Goal: Information Seeking & Learning: Find specific fact

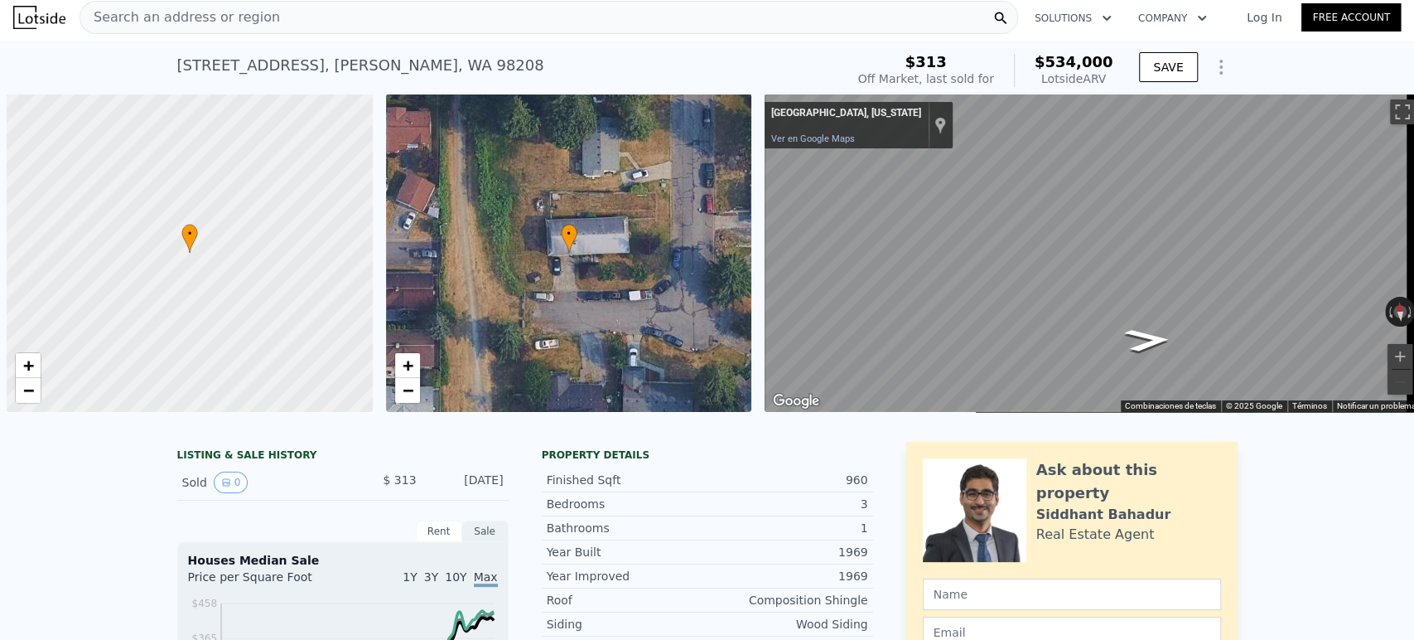
scroll to position [0, 7]
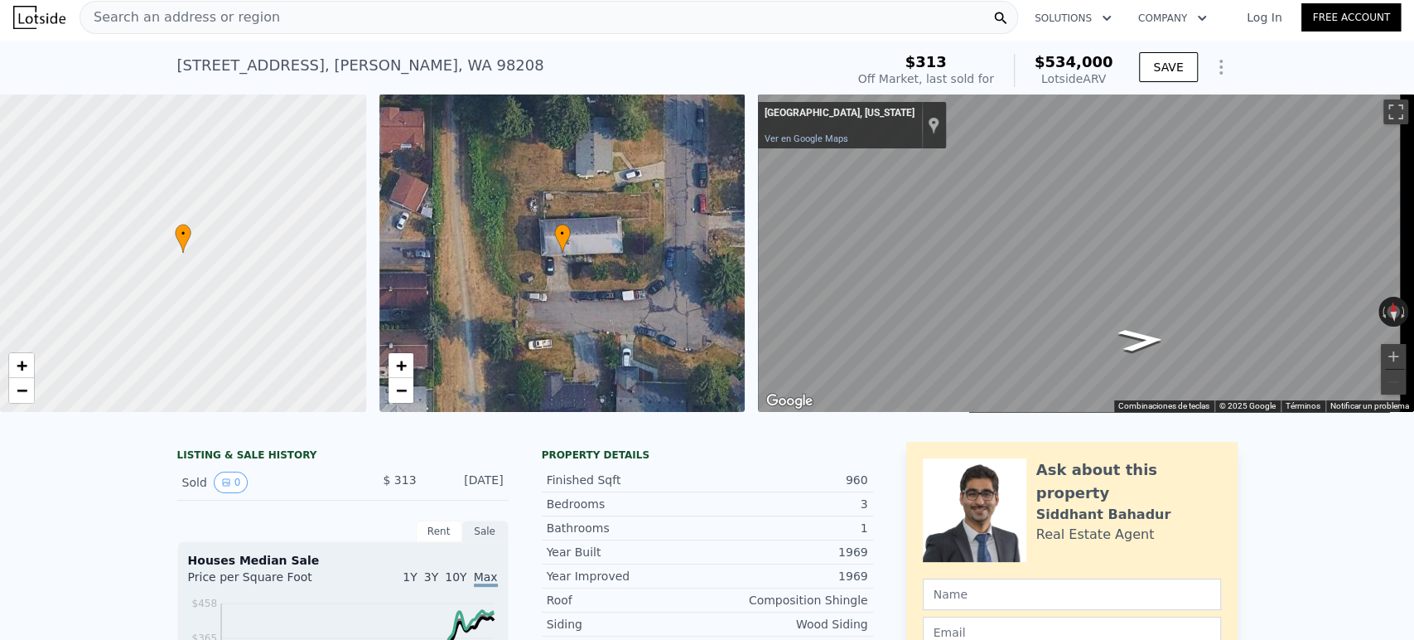
click at [493, 29] on div "Search an address or region" at bounding box center [549, 17] width 939 height 33
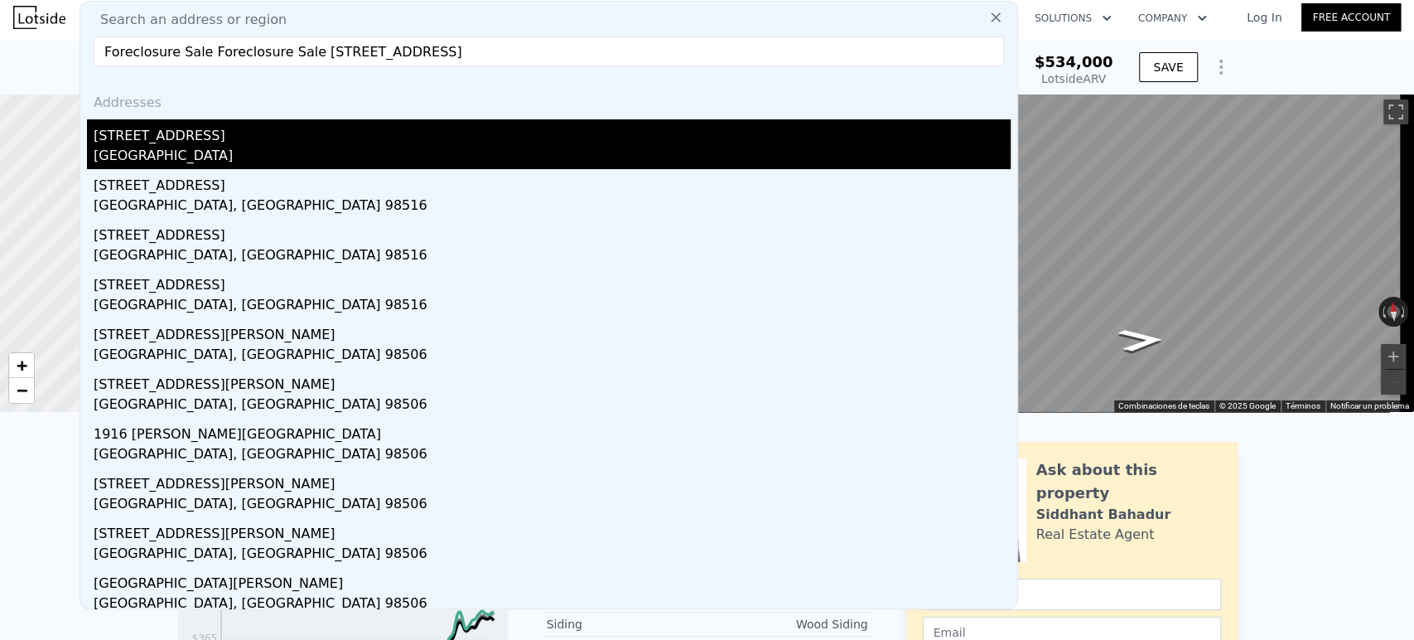
type input "Foreclosure Sale Foreclosure Sale [STREET_ADDRESS]"
click at [225, 147] on div "[GEOGRAPHIC_DATA]" at bounding box center [552, 157] width 917 height 23
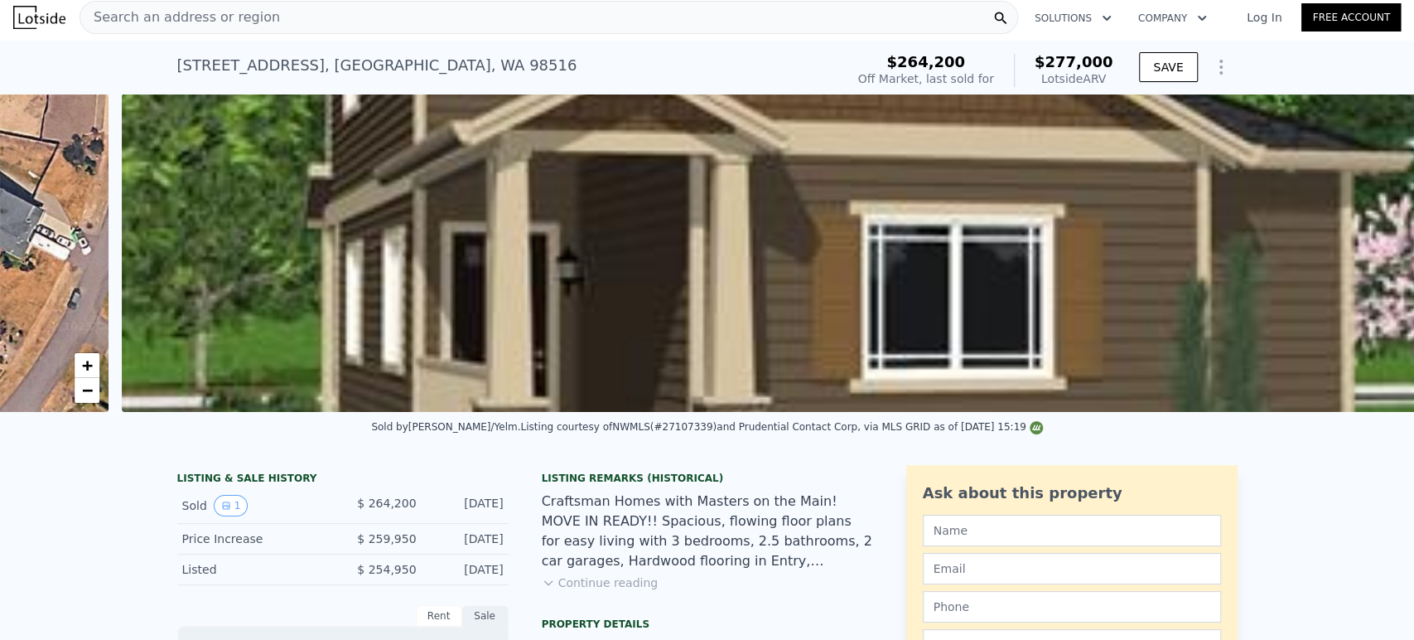
scroll to position [0, 758]
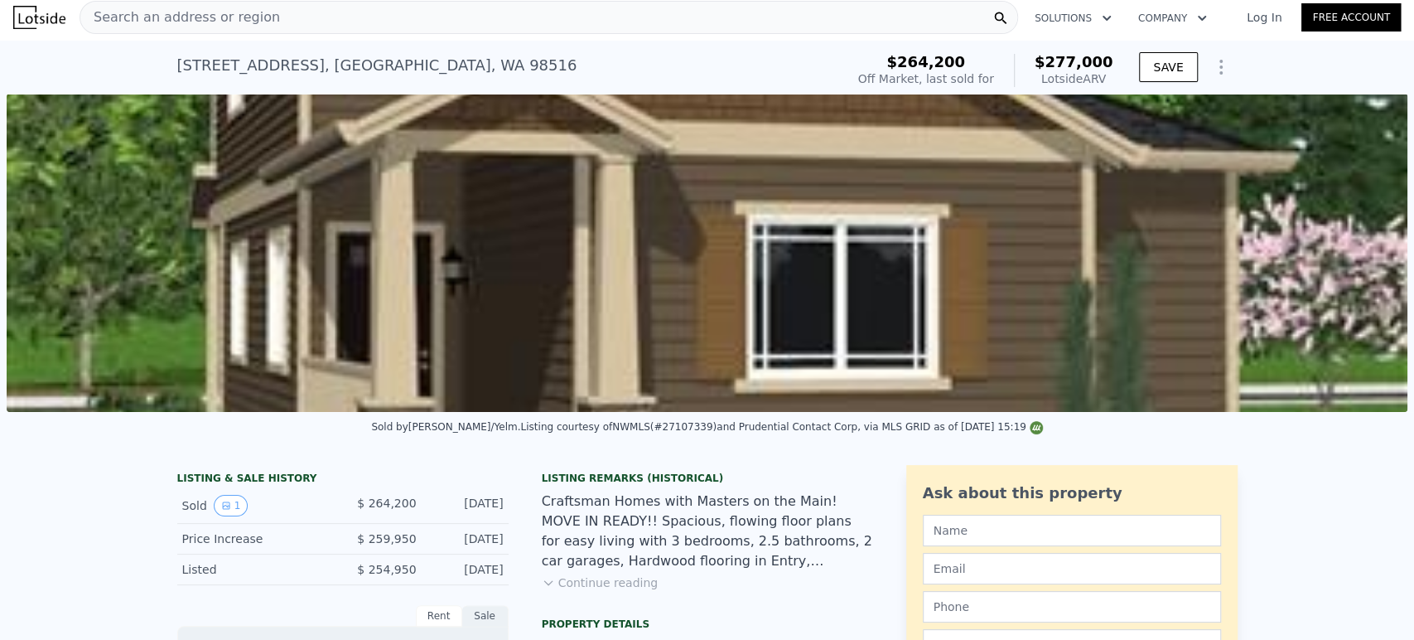
click at [362, 9] on div "Search an address or region" at bounding box center [549, 17] width 939 height 33
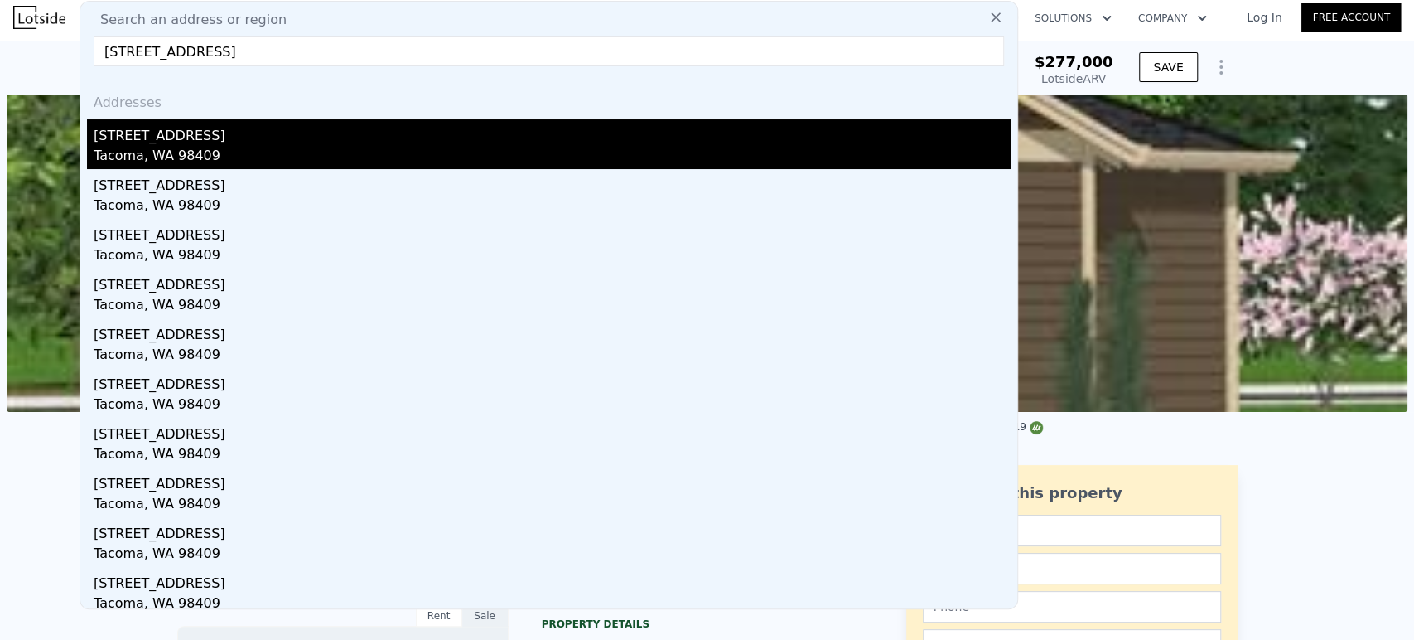
type input "[STREET_ADDRESS]"
click at [321, 131] on div "[STREET_ADDRESS]" at bounding box center [552, 132] width 917 height 27
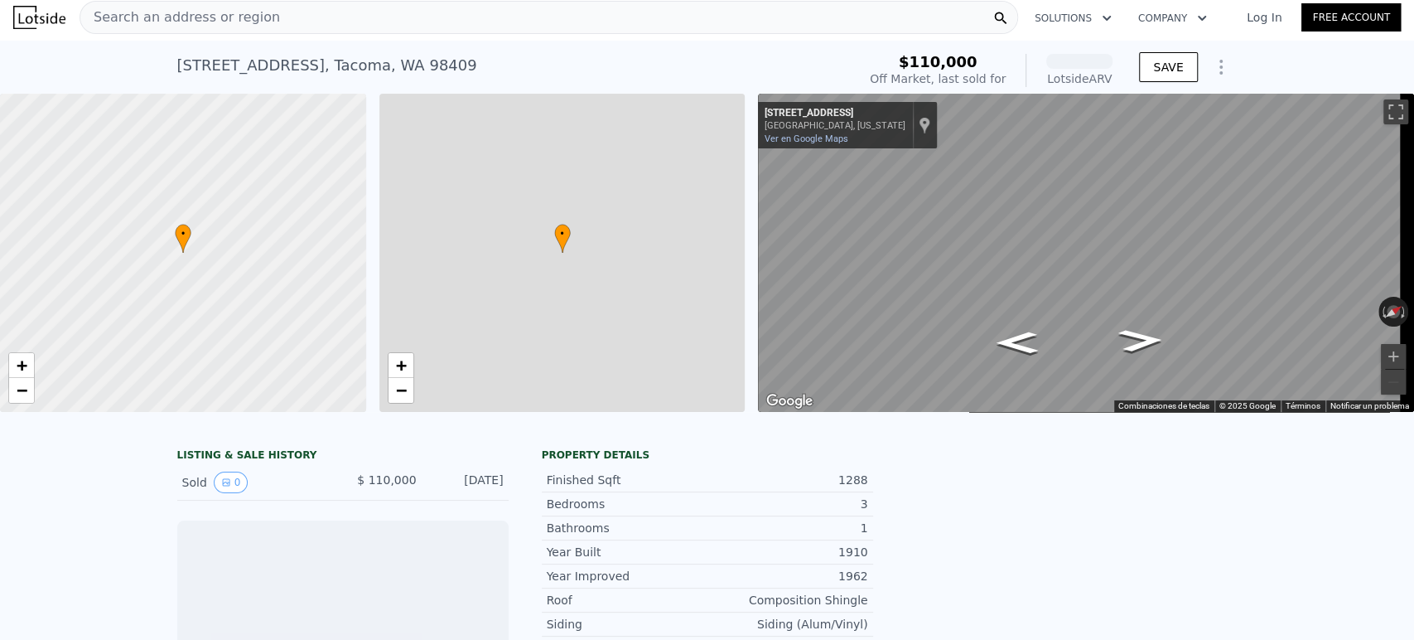
scroll to position [0, 7]
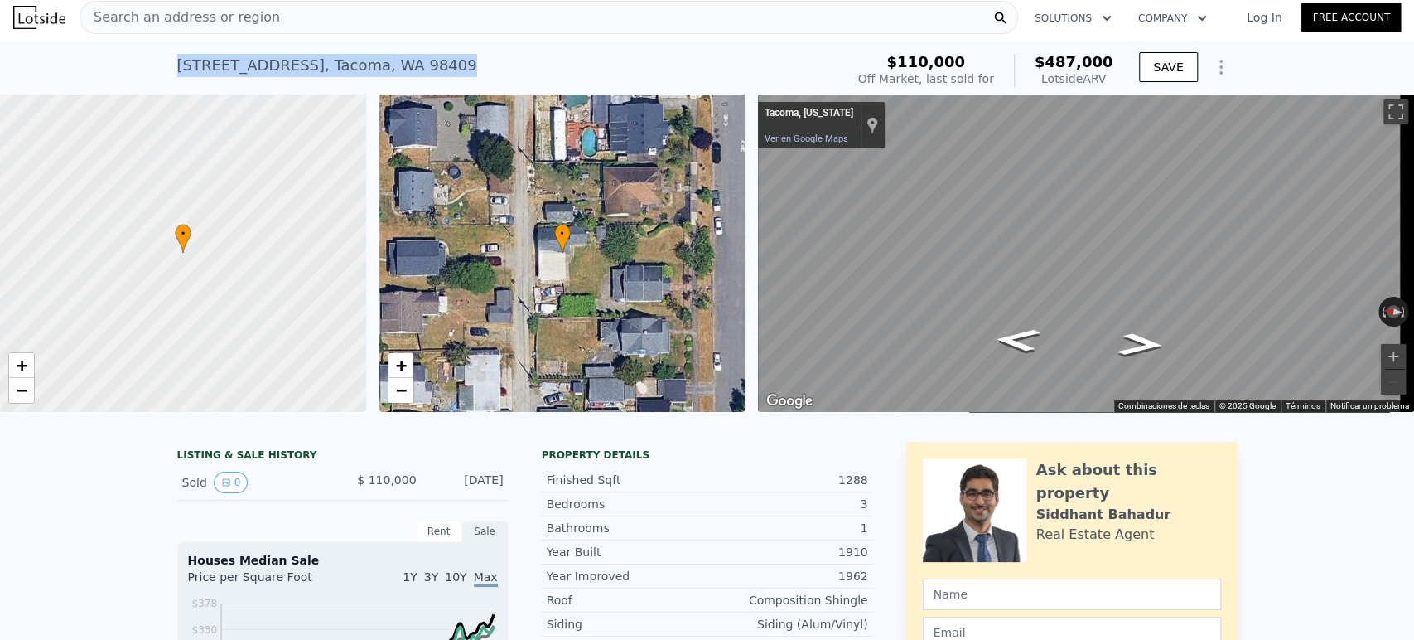
drag, startPoint x: 447, startPoint y: 73, endPoint x: 164, endPoint y: 75, distance: 283.4
click at [164, 74] on div "[STREET_ADDRESS] Sold [DATE] for $110k (~ARV $487k ) $110,000 Off Market, last …" at bounding box center [707, 67] width 1414 height 53
copy div "[STREET_ADDRESS]"
drag, startPoint x: 351, startPoint y: 495, endPoint x: 502, endPoint y: 497, distance: 150.8
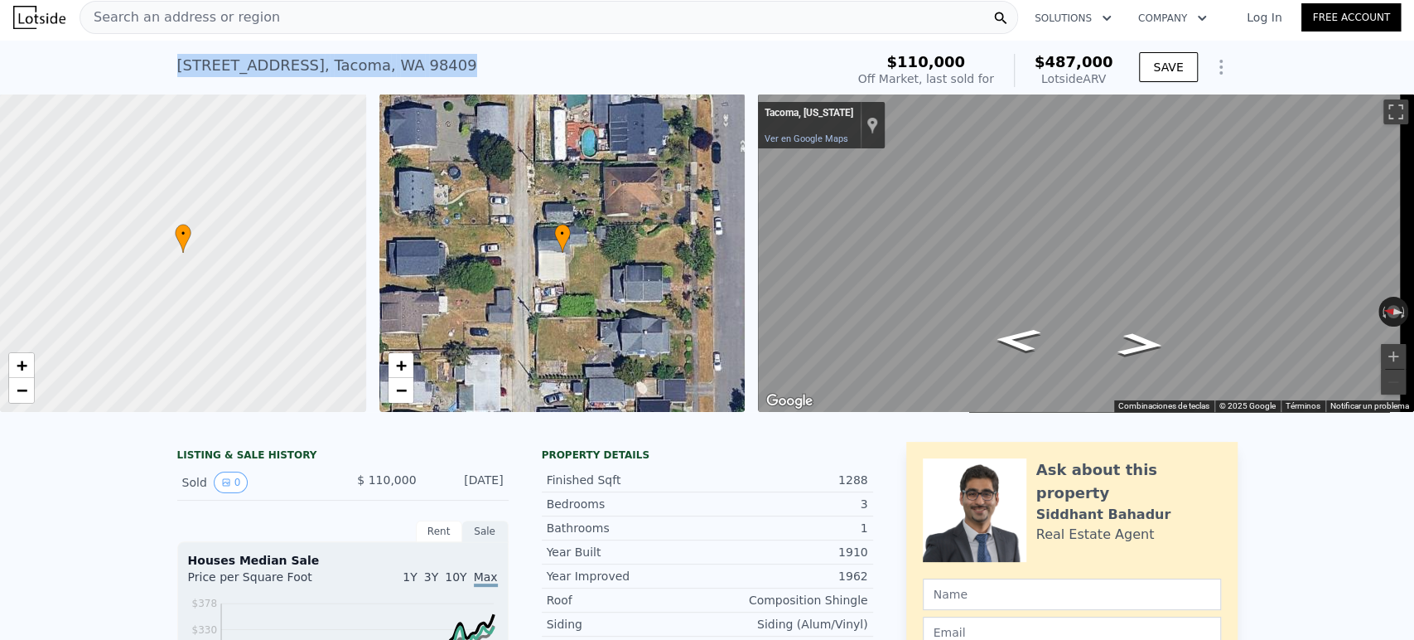
copy div "$ 110,000 [DATE]"
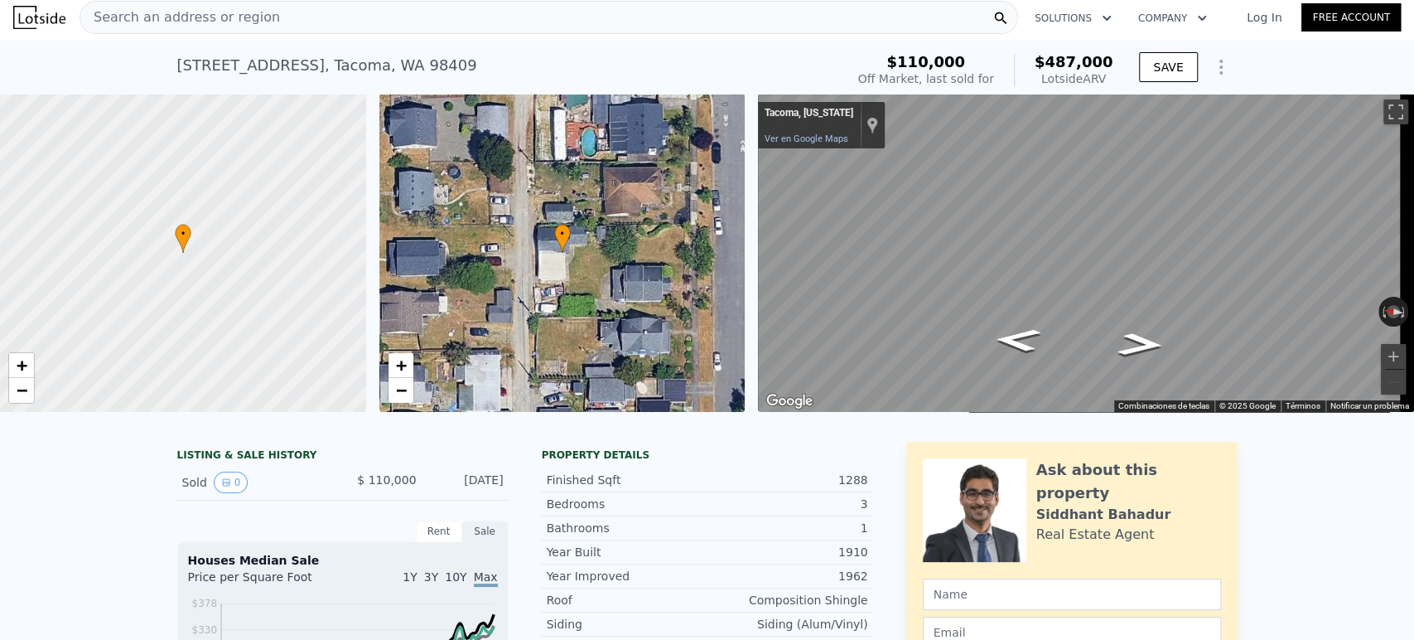
click at [468, 8] on div "Search an address or region" at bounding box center [549, 17] width 939 height 33
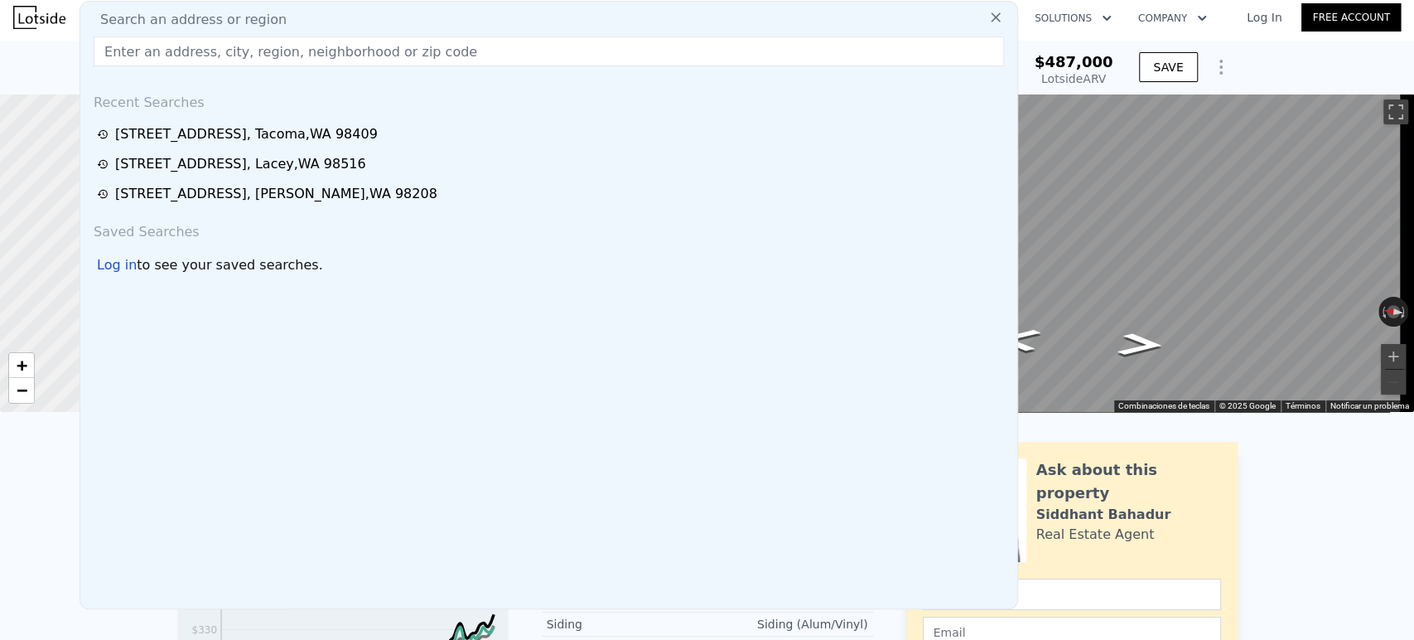
click at [468, 15] on div "Search an address or region" at bounding box center [549, 20] width 924 height 20
click at [410, 54] on input "text" at bounding box center [549, 51] width 911 height 30
paste input "[STREET_ADDRESS]"
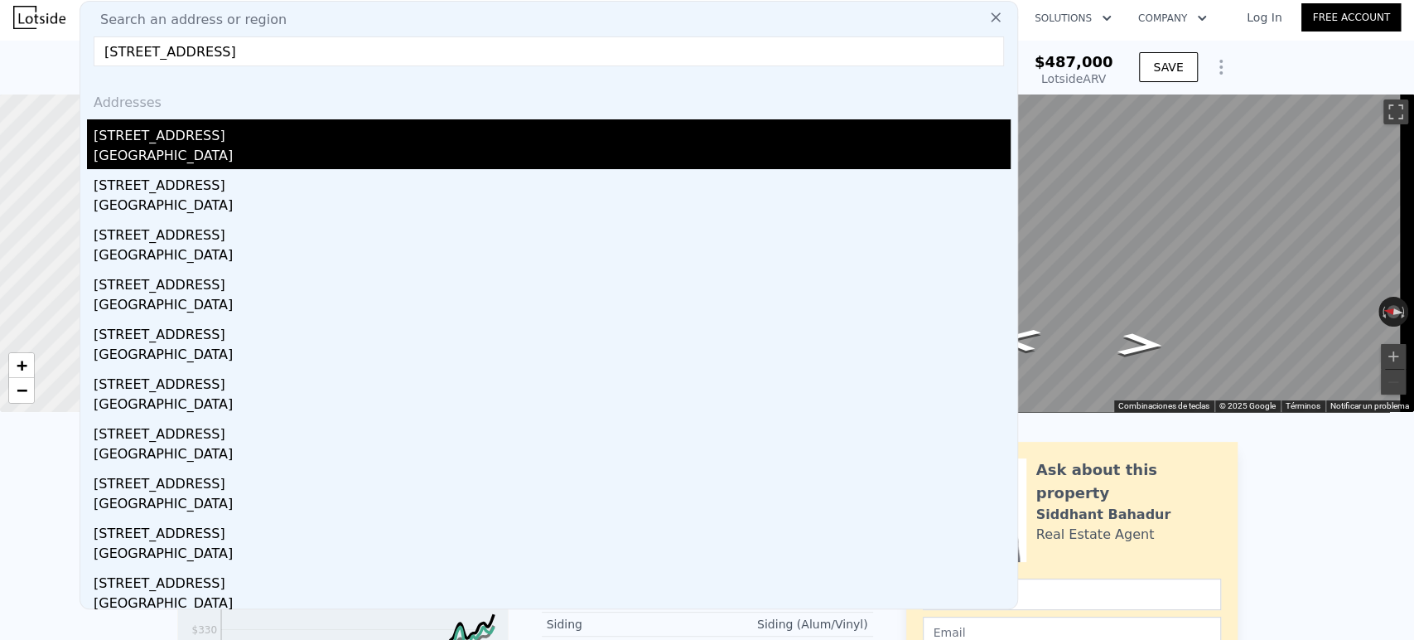
type input "[STREET_ADDRESS]"
click at [296, 159] on div "[GEOGRAPHIC_DATA]" at bounding box center [552, 157] width 917 height 23
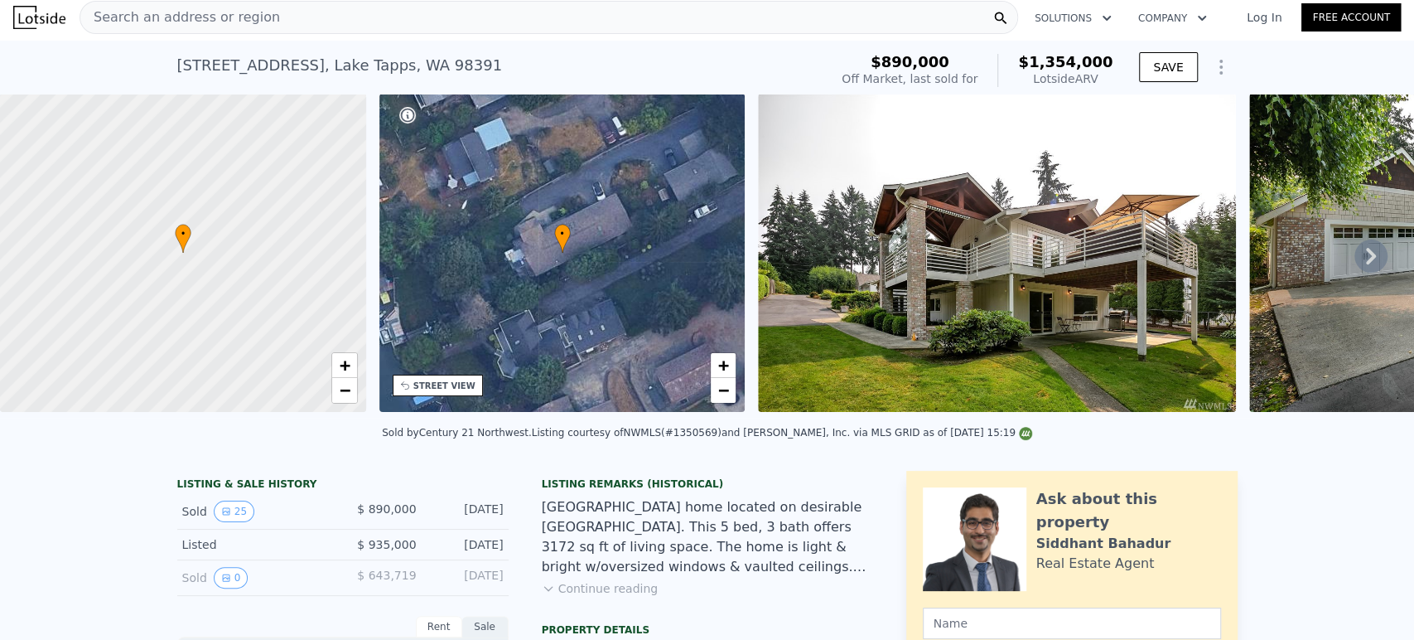
click at [1361, 257] on icon at bounding box center [1371, 255] width 33 height 33
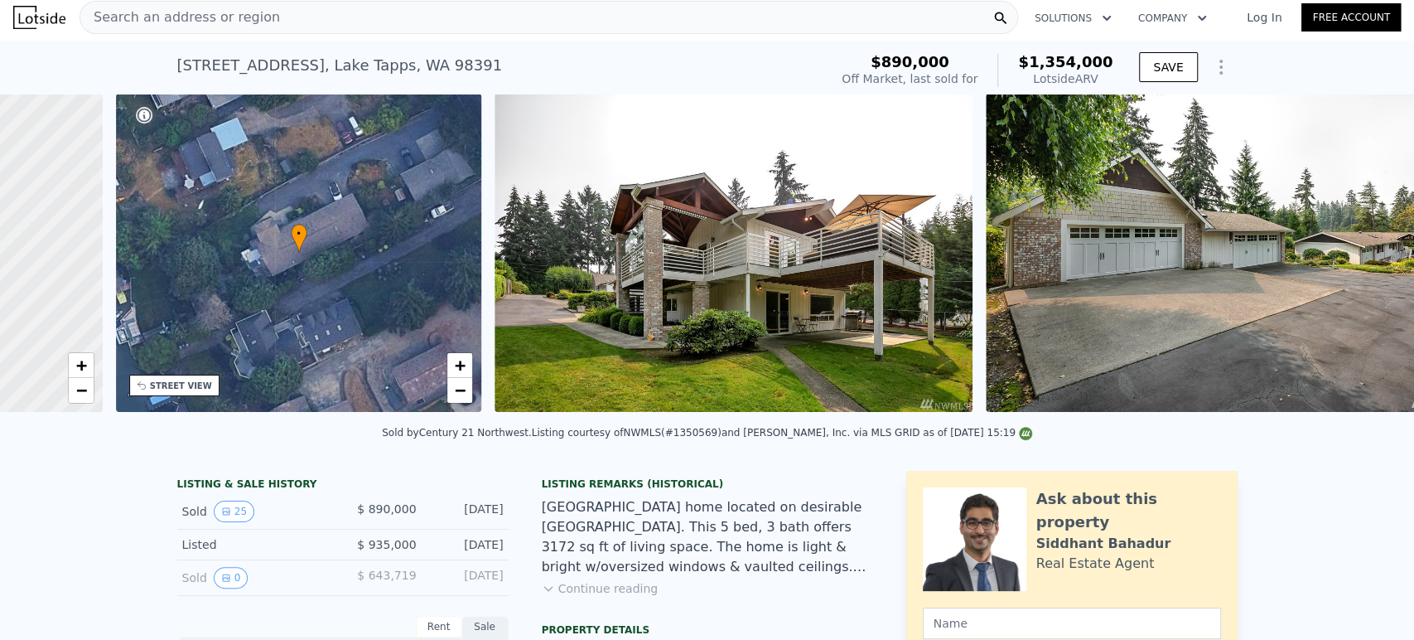
scroll to position [0, 385]
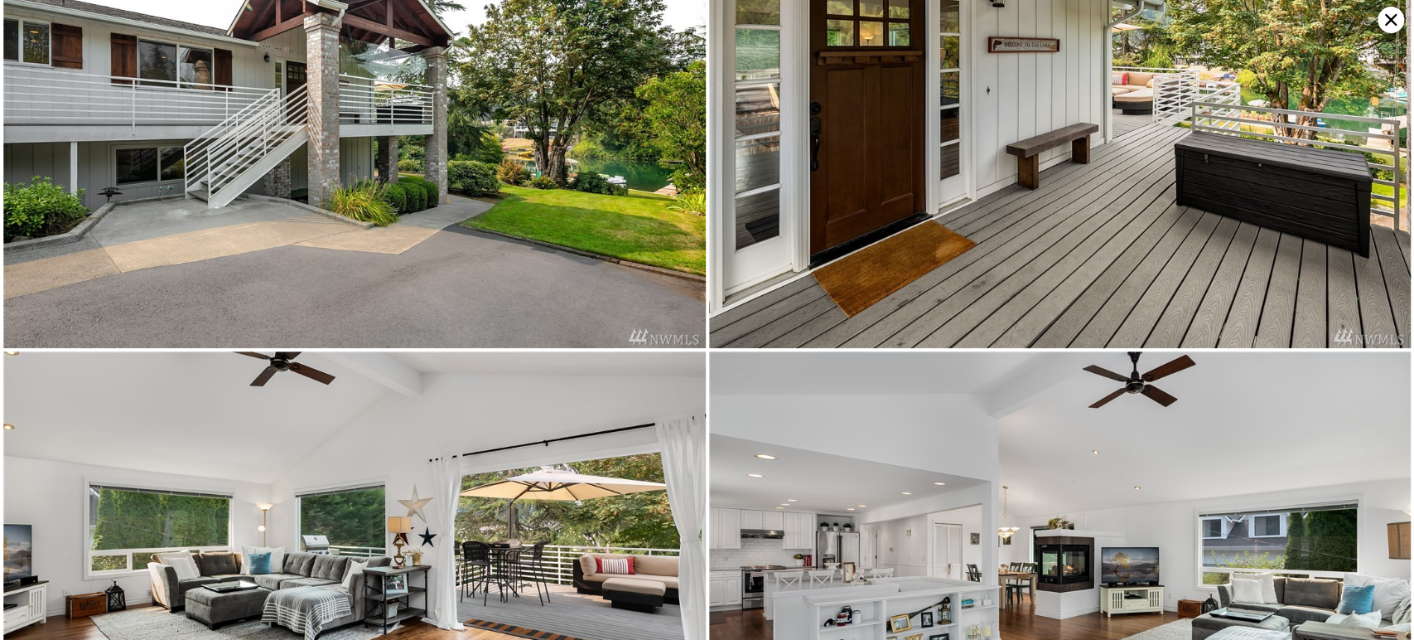
scroll to position [466, 0]
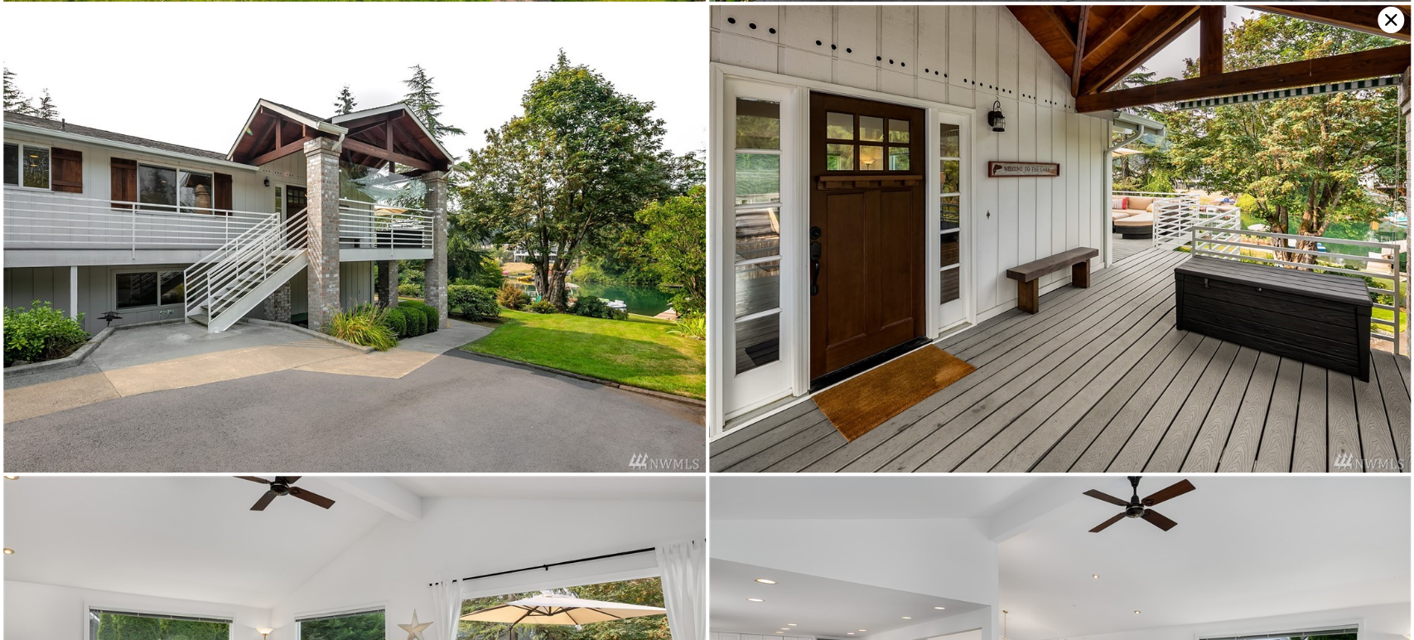
click at [1386, 22] on icon at bounding box center [1391, 20] width 27 height 27
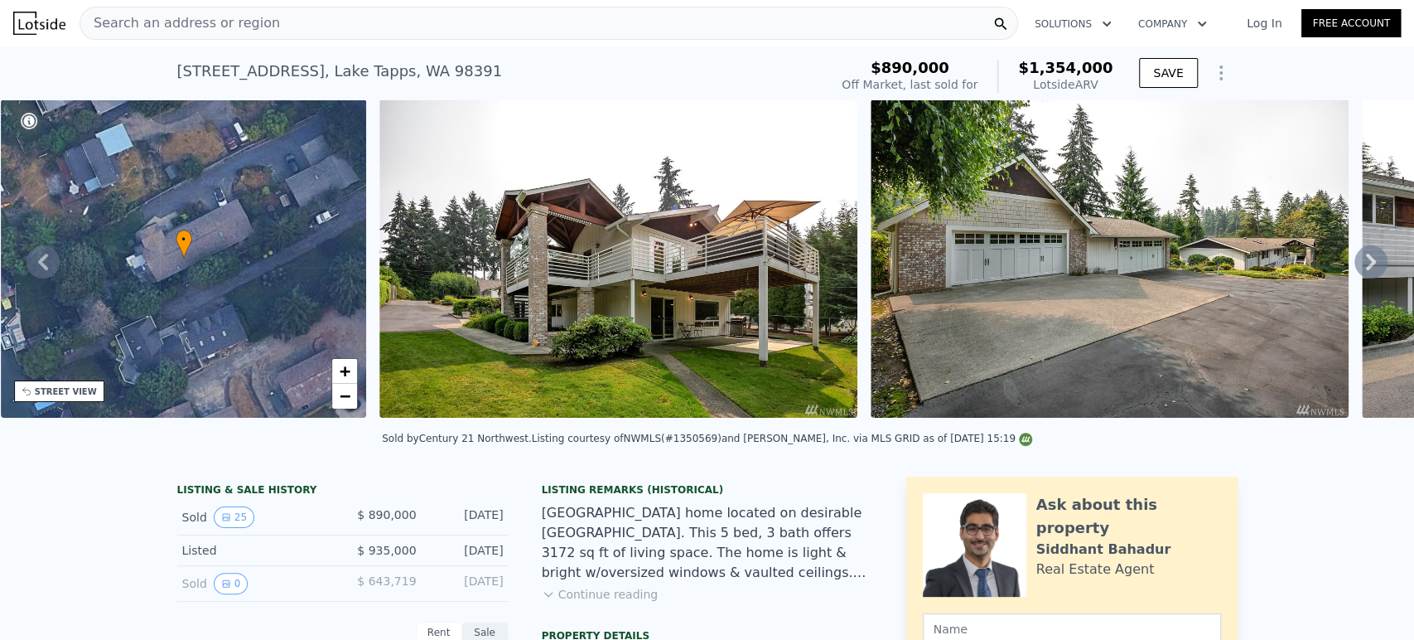
scroll to position [0, 0]
click at [377, 20] on div "Search an address or region" at bounding box center [549, 23] width 939 height 33
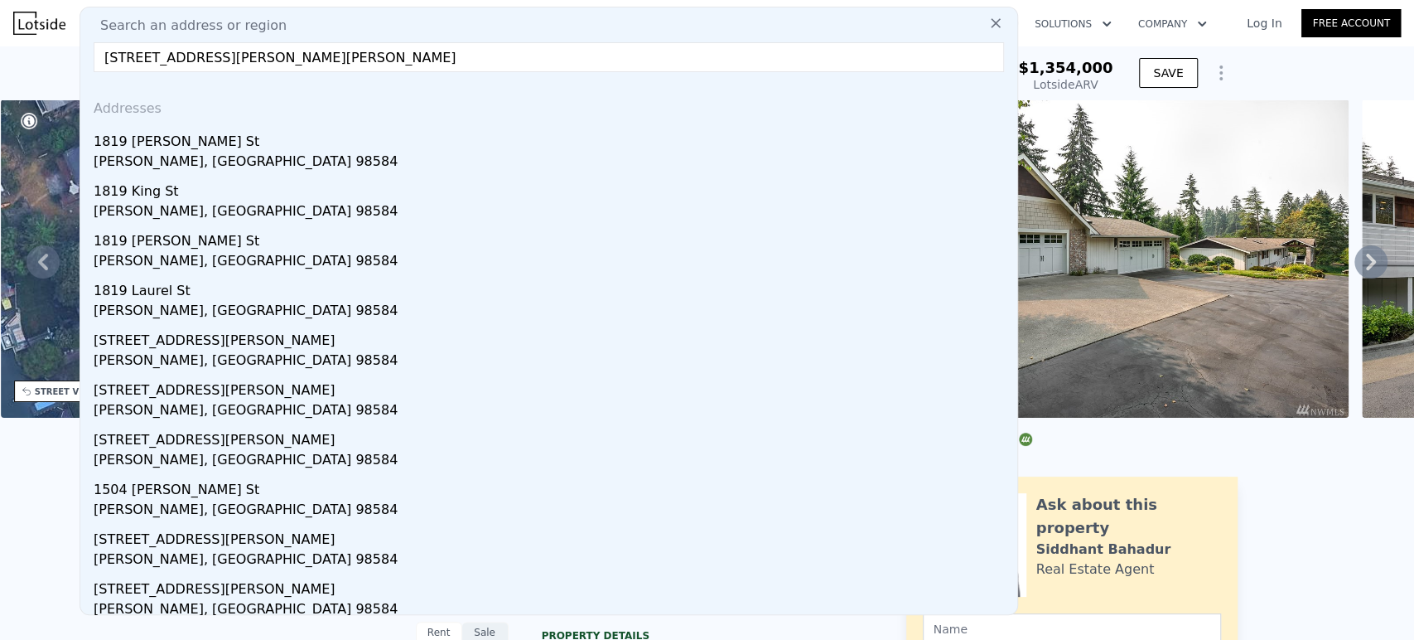
type input "[STREET_ADDRESS][PERSON_NAME][PERSON_NAME]"
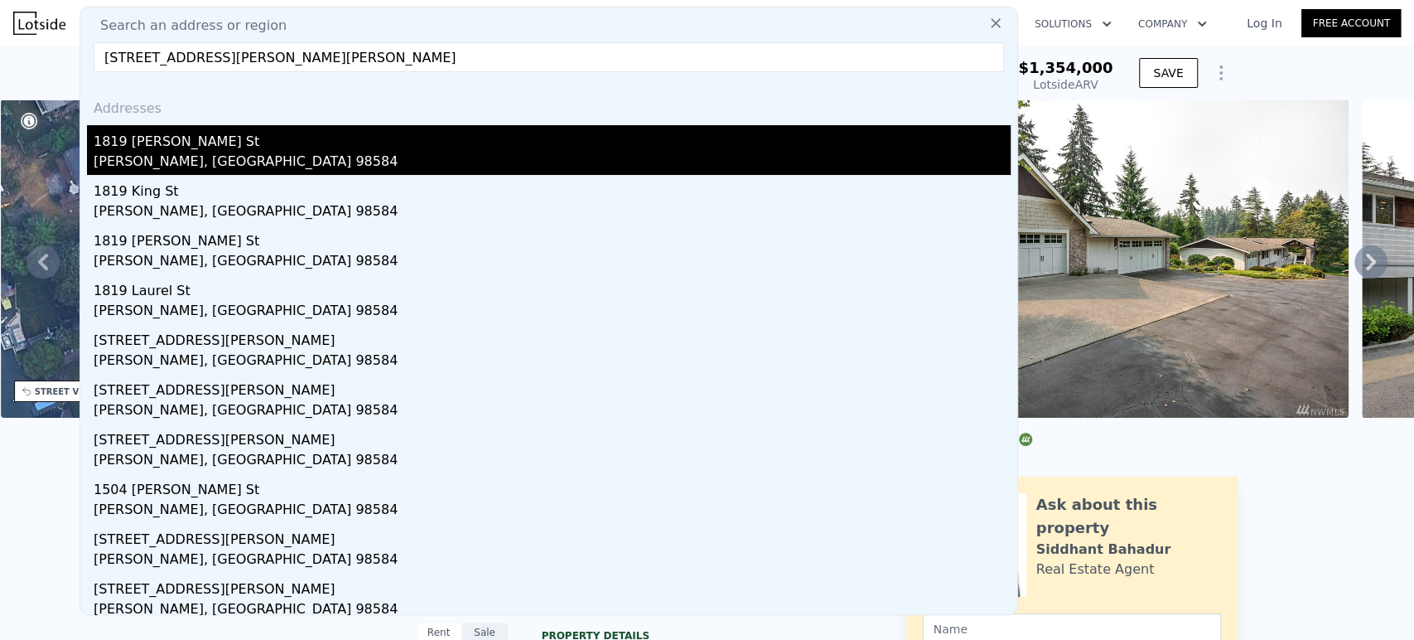
click at [271, 139] on div "1819 [PERSON_NAME] St" at bounding box center [552, 138] width 917 height 27
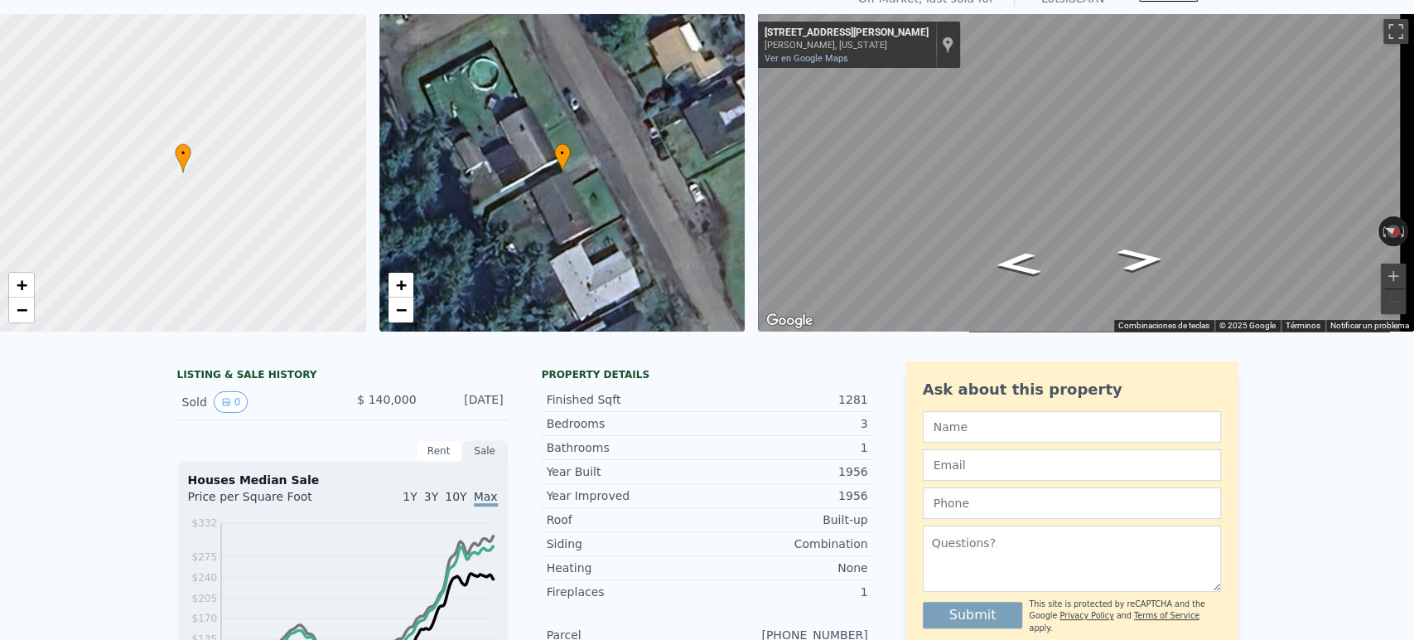
scroll to position [6, 0]
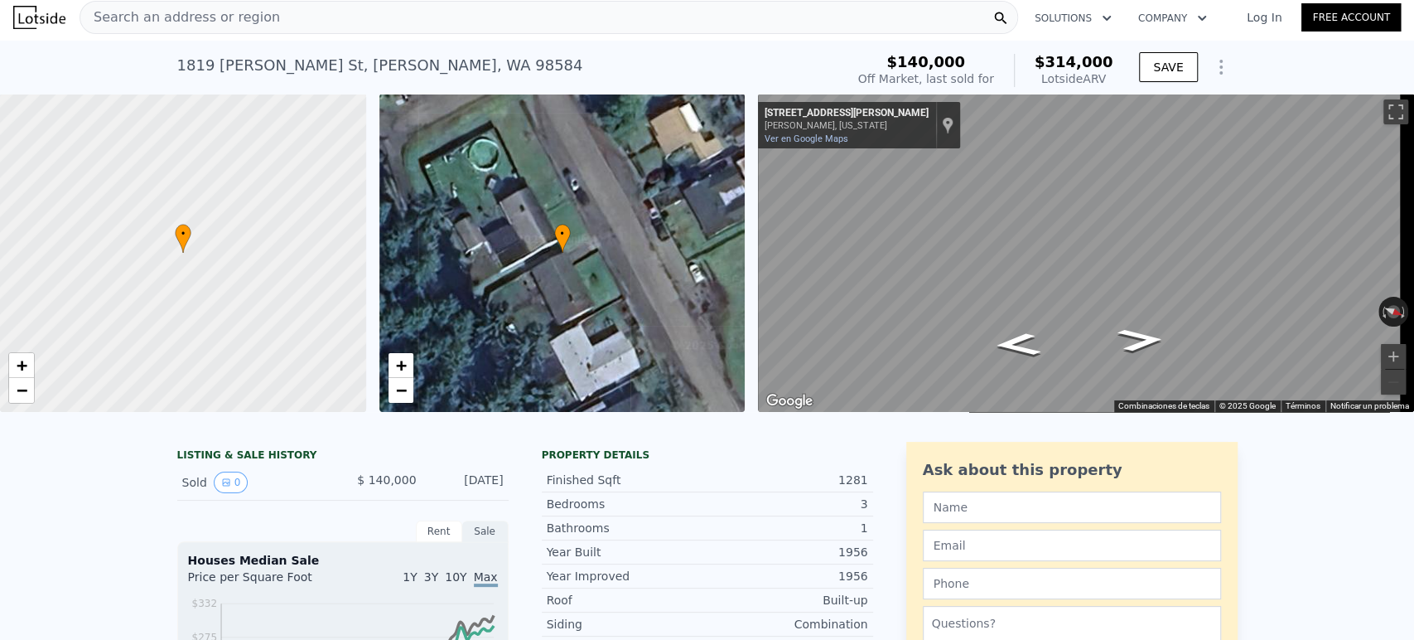
drag, startPoint x: 341, startPoint y: 499, endPoint x: 504, endPoint y: 495, distance: 162.4
copy div "$ 140,000 [DATE]"
click at [454, 12] on div "Search an address or region" at bounding box center [549, 17] width 939 height 33
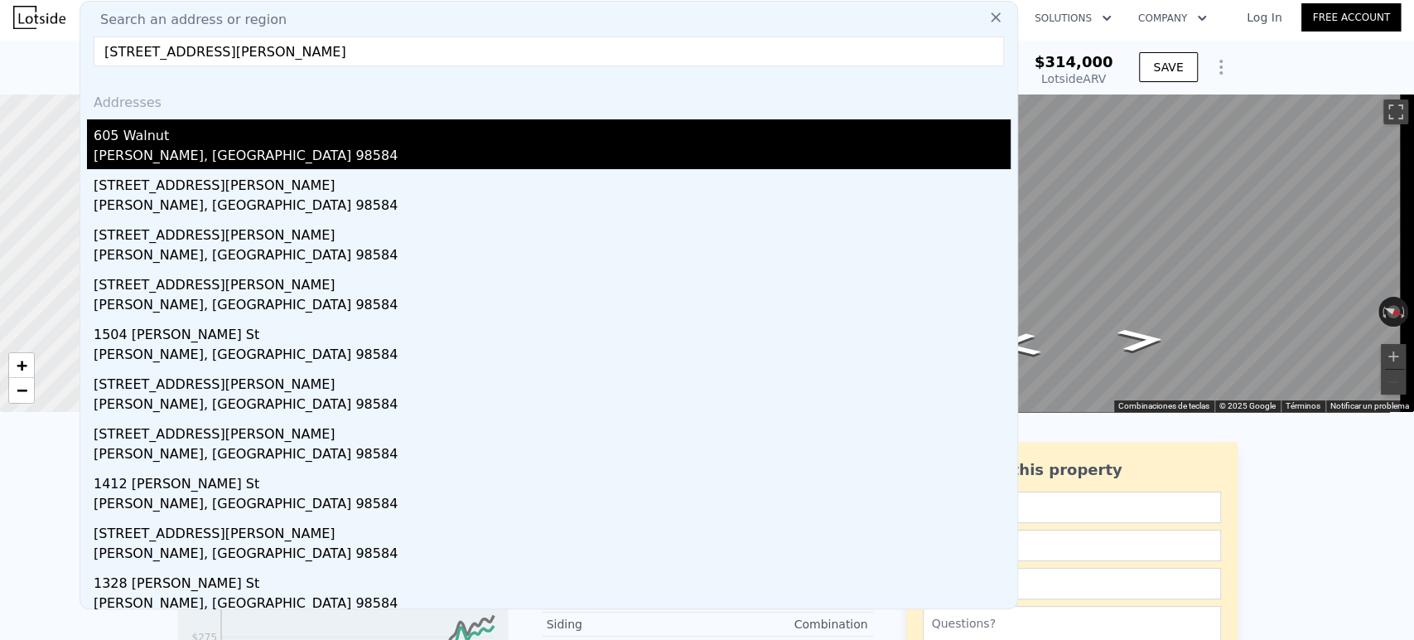
type input "[STREET_ADDRESS][PERSON_NAME]"
click at [429, 134] on div "605 Walnut" at bounding box center [552, 132] width 917 height 27
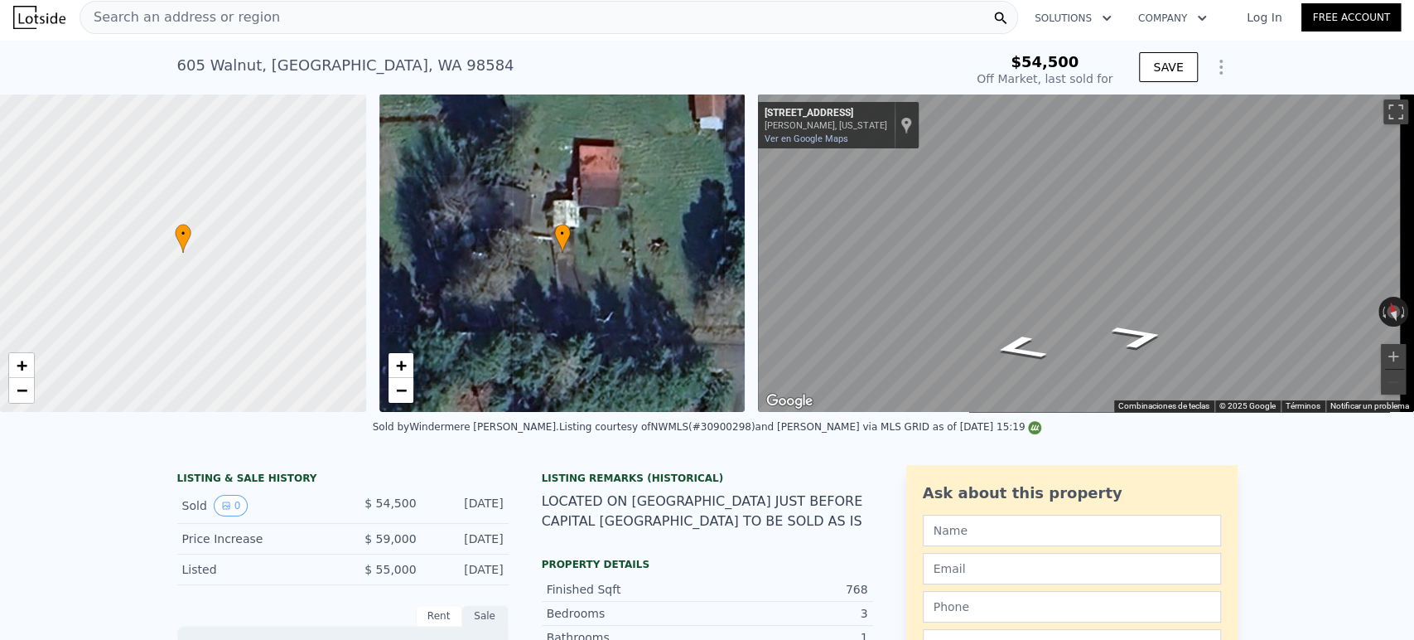
drag, startPoint x: 358, startPoint y: 518, endPoint x: 511, endPoint y: 519, distance: 153.3
copy div "$ 54,500 [DATE]"
type input "$ 298,000"
type input "$ 213,824"
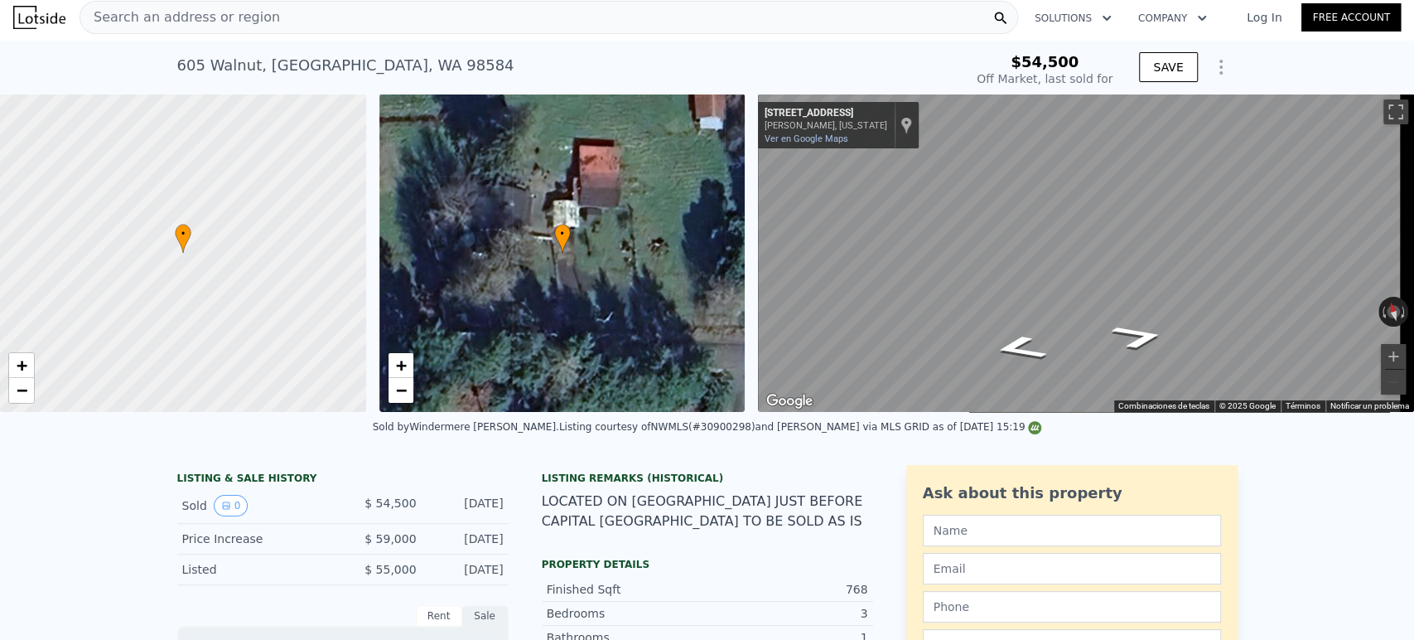
copy div "$ 54,500 [DATE]"
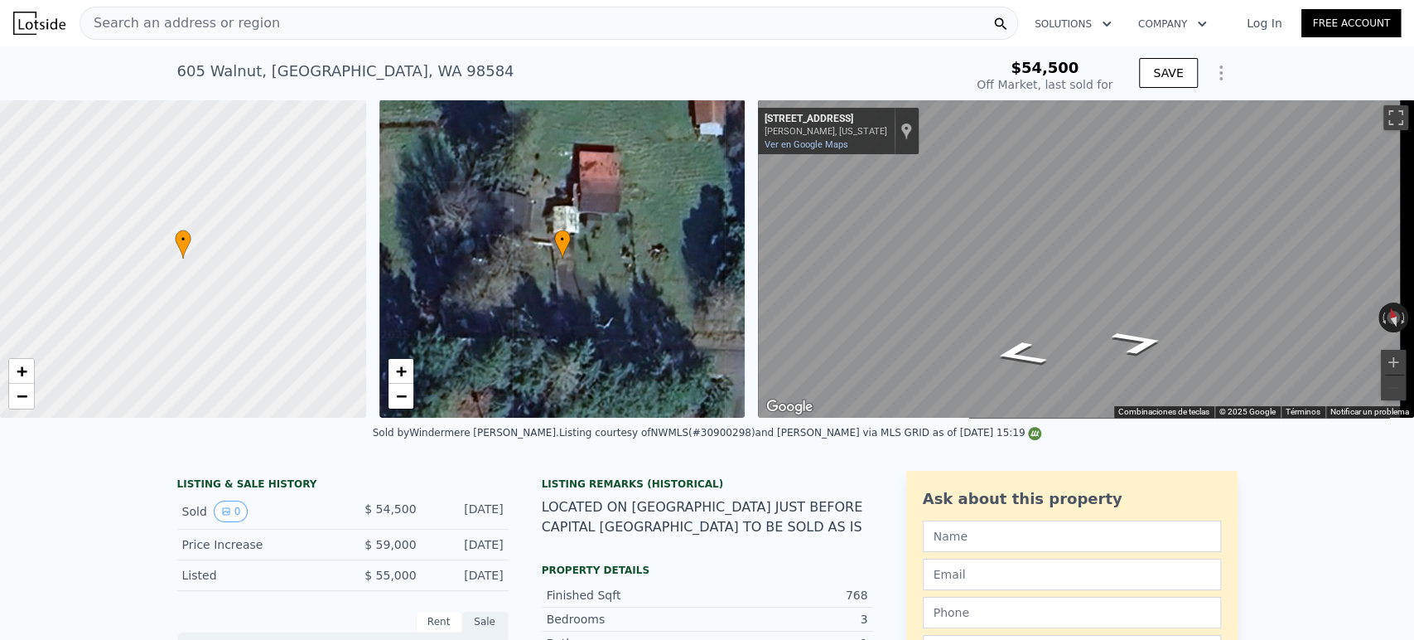
click at [431, 33] on div "Search an address or region" at bounding box center [549, 23] width 939 height 33
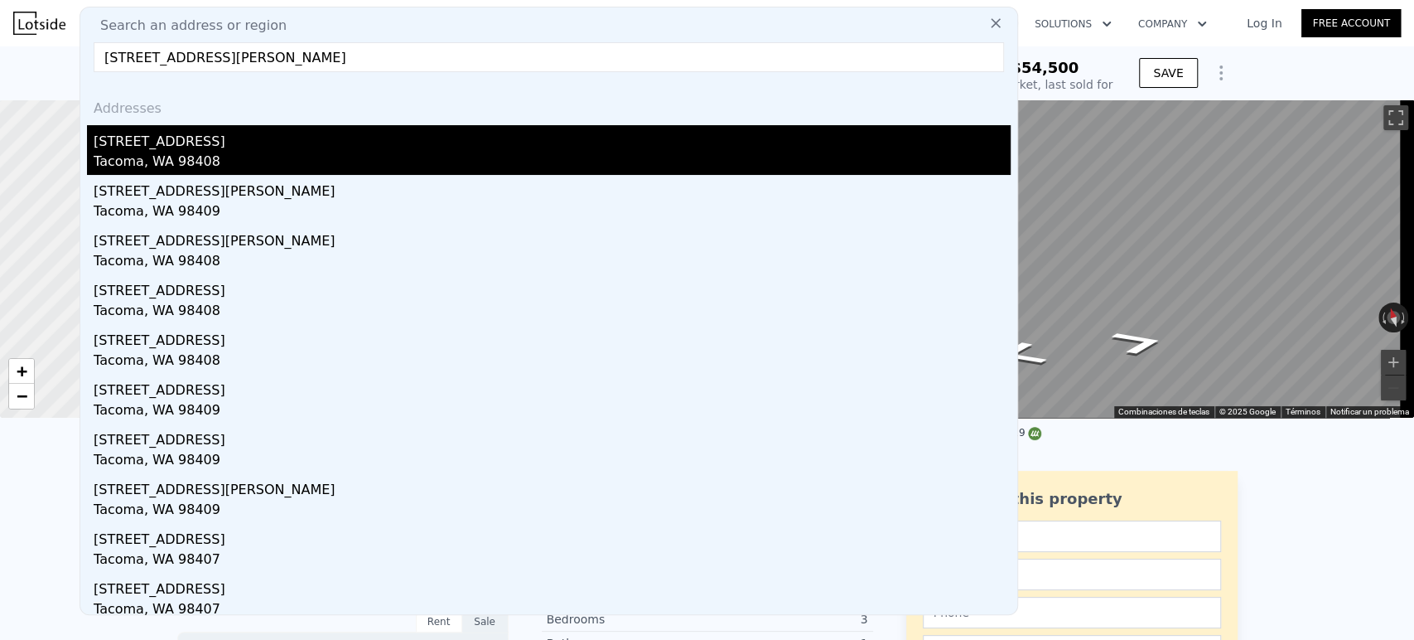
type input "[STREET_ADDRESS][PERSON_NAME]"
click at [243, 152] on div "Tacoma, WA 98408" at bounding box center [552, 163] width 917 height 23
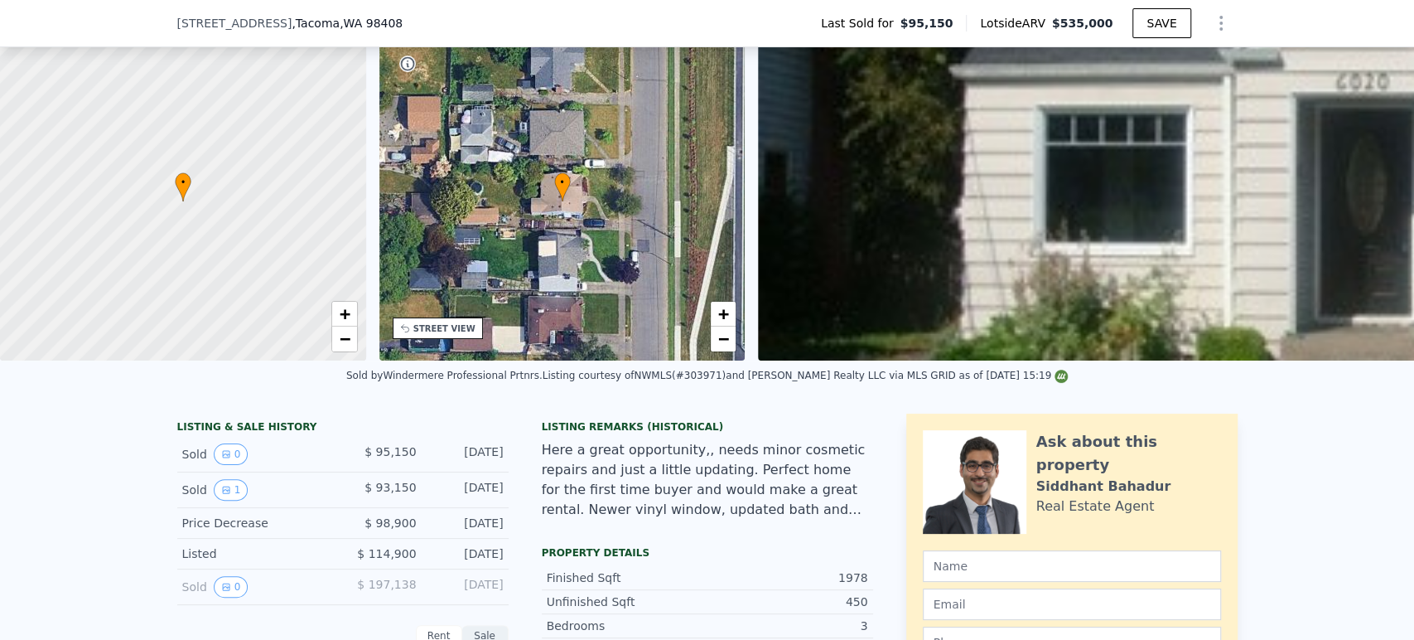
scroll to position [86, 0]
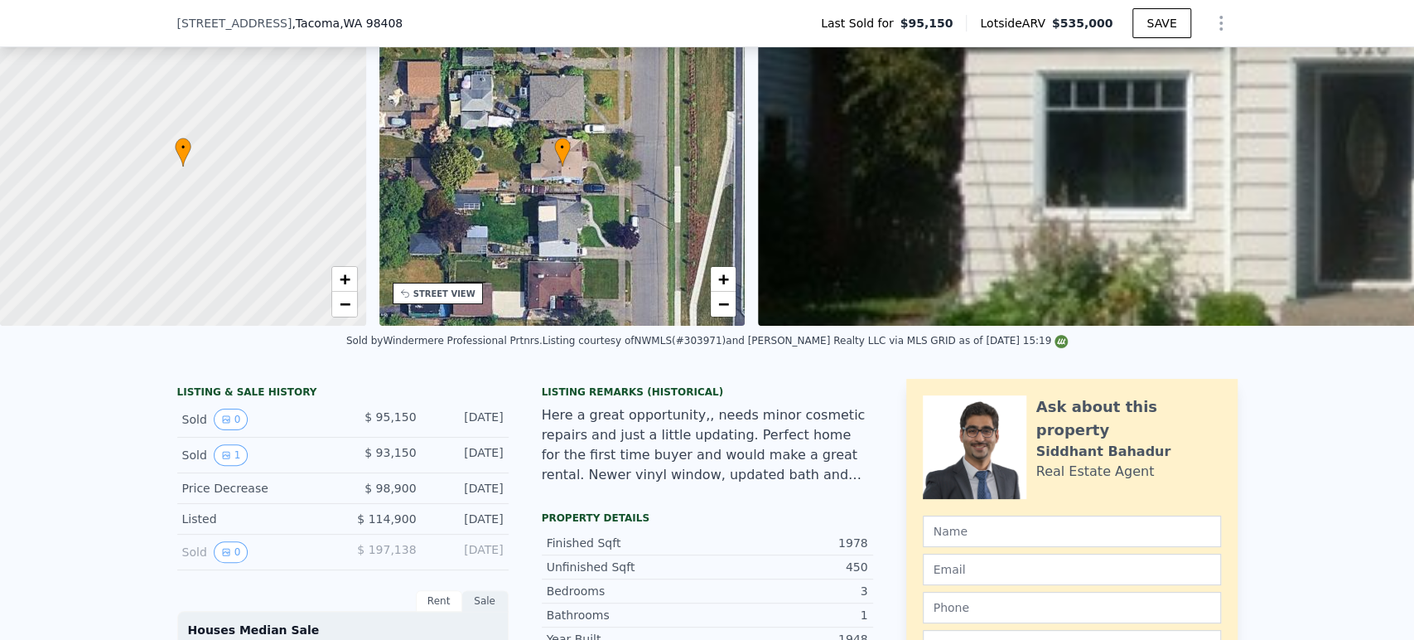
drag, startPoint x: 358, startPoint y: 427, endPoint x: 515, endPoint y: 426, distance: 157.4
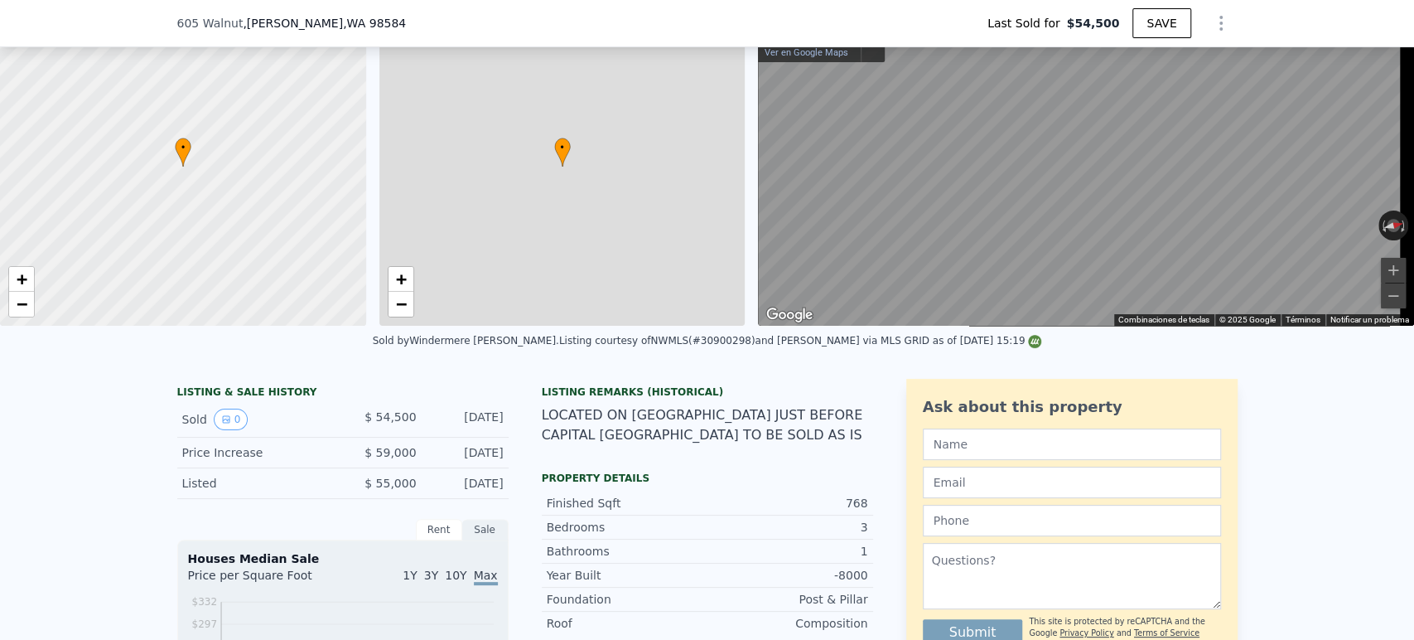
type input "1"
type input "3"
type input "0.75"
type input "1.75"
type input "672"
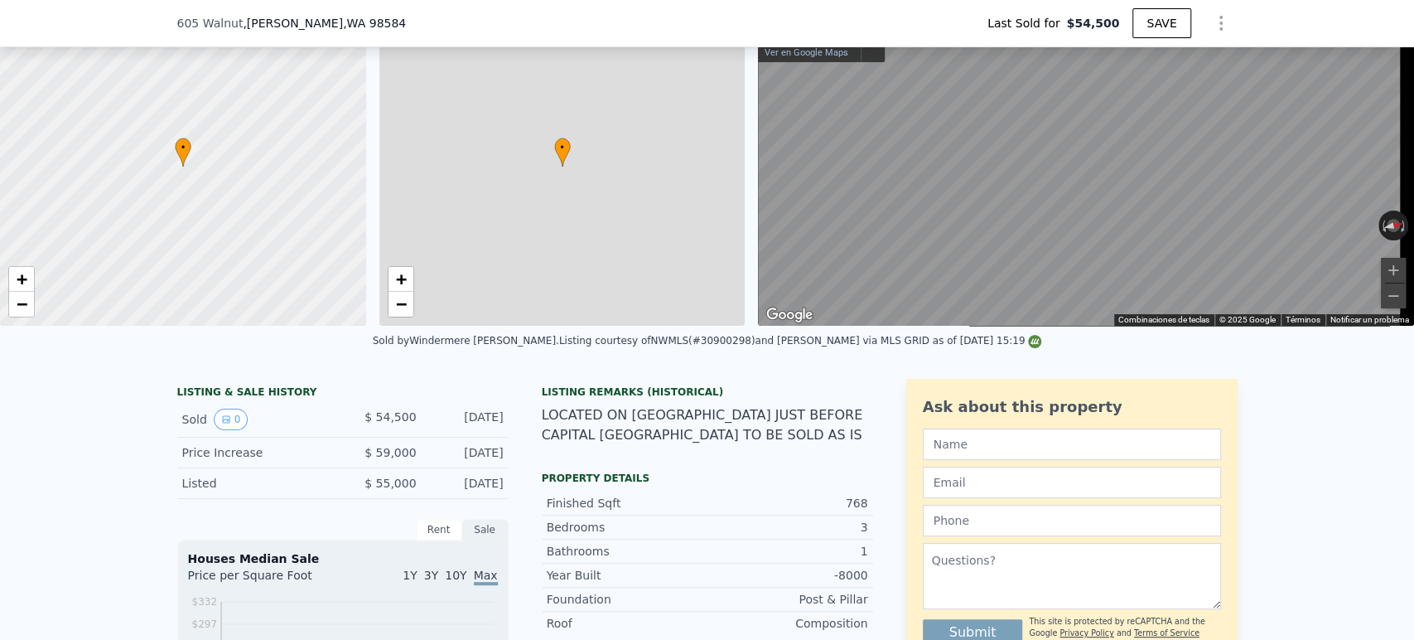
type input "1056"
type input "5227"
type input "77101"
type input "$ 298,000"
type input "8"
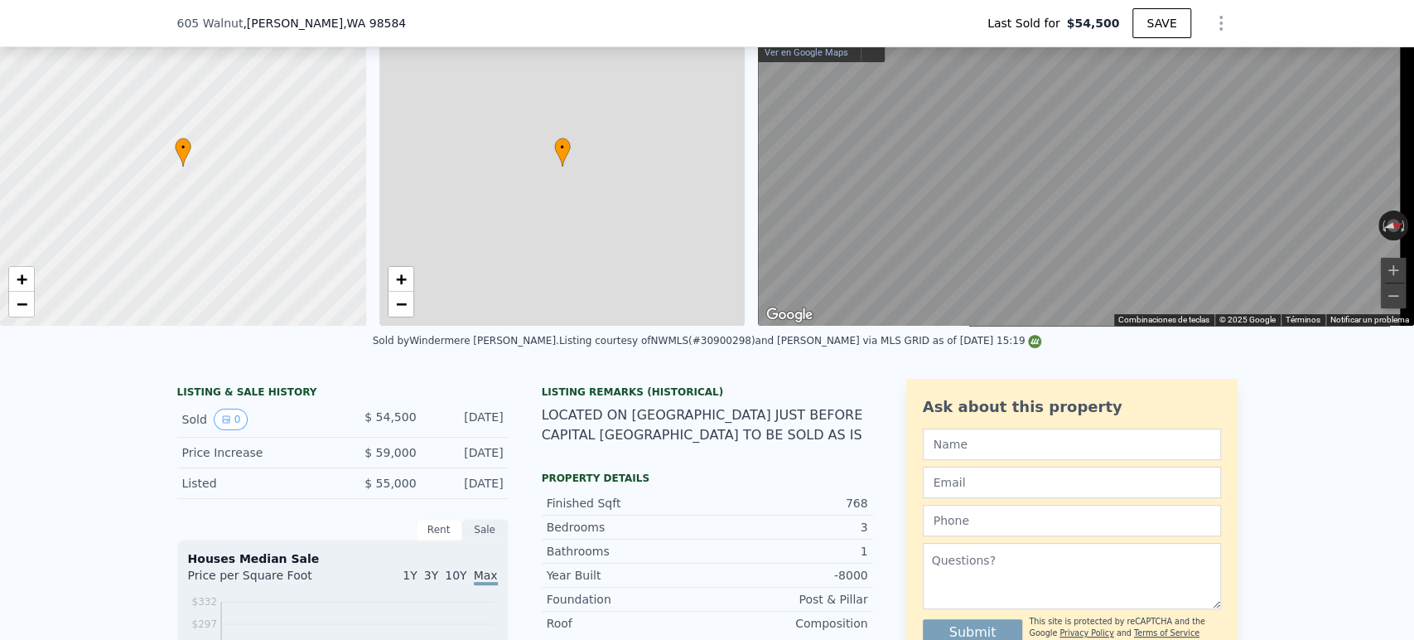
type input "$ 213,824"
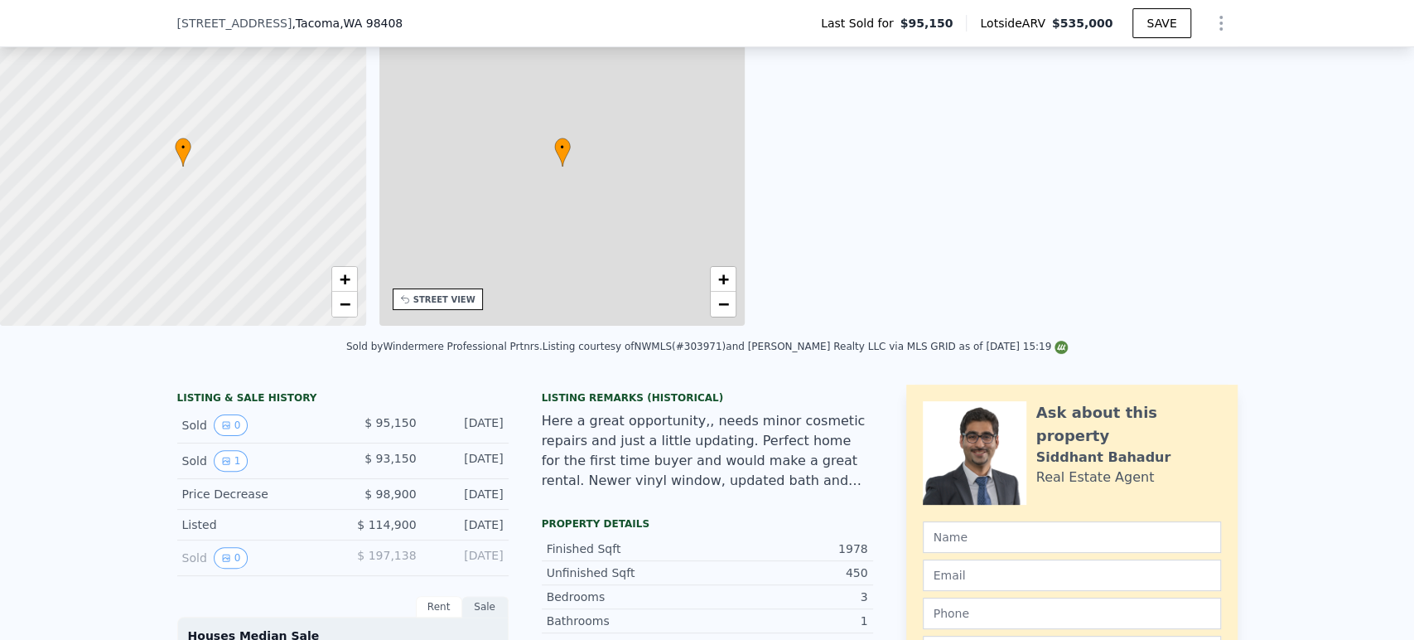
type input "3"
type input "5"
type input "1"
type input "2.5"
type input "1444"
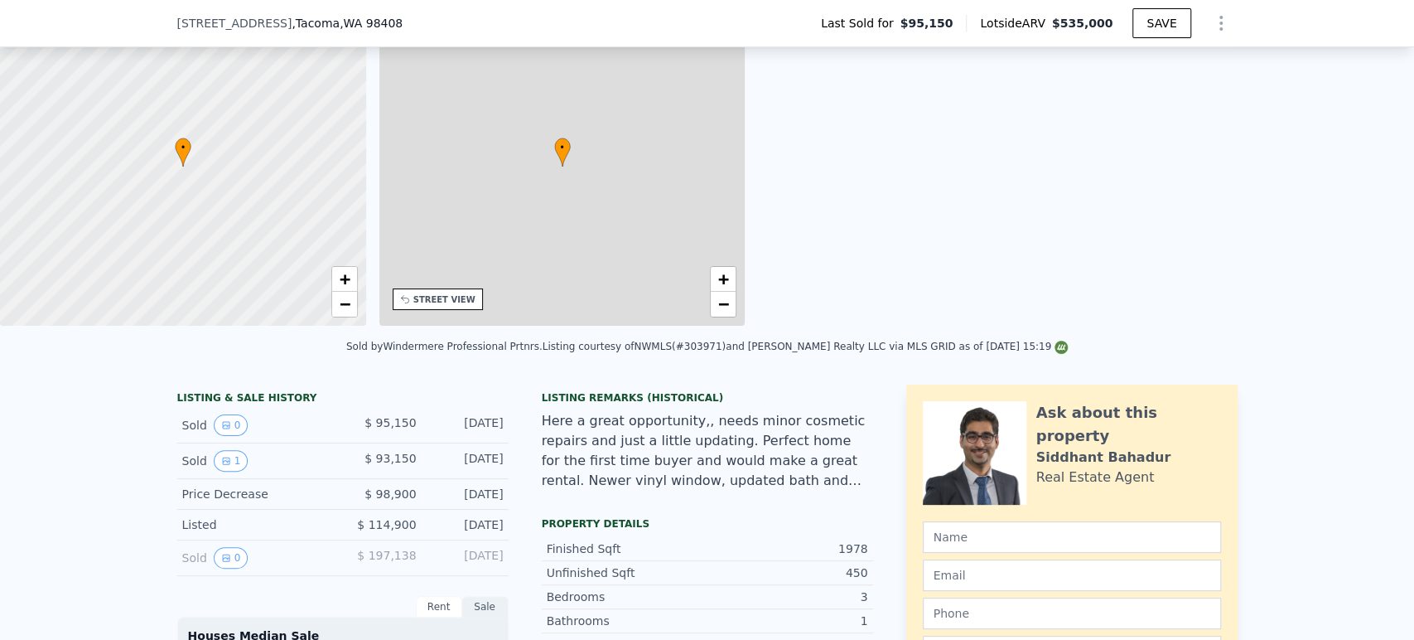
type input "2693"
type input "4260"
type input "9000"
type input "$ 535,000"
type input "5"
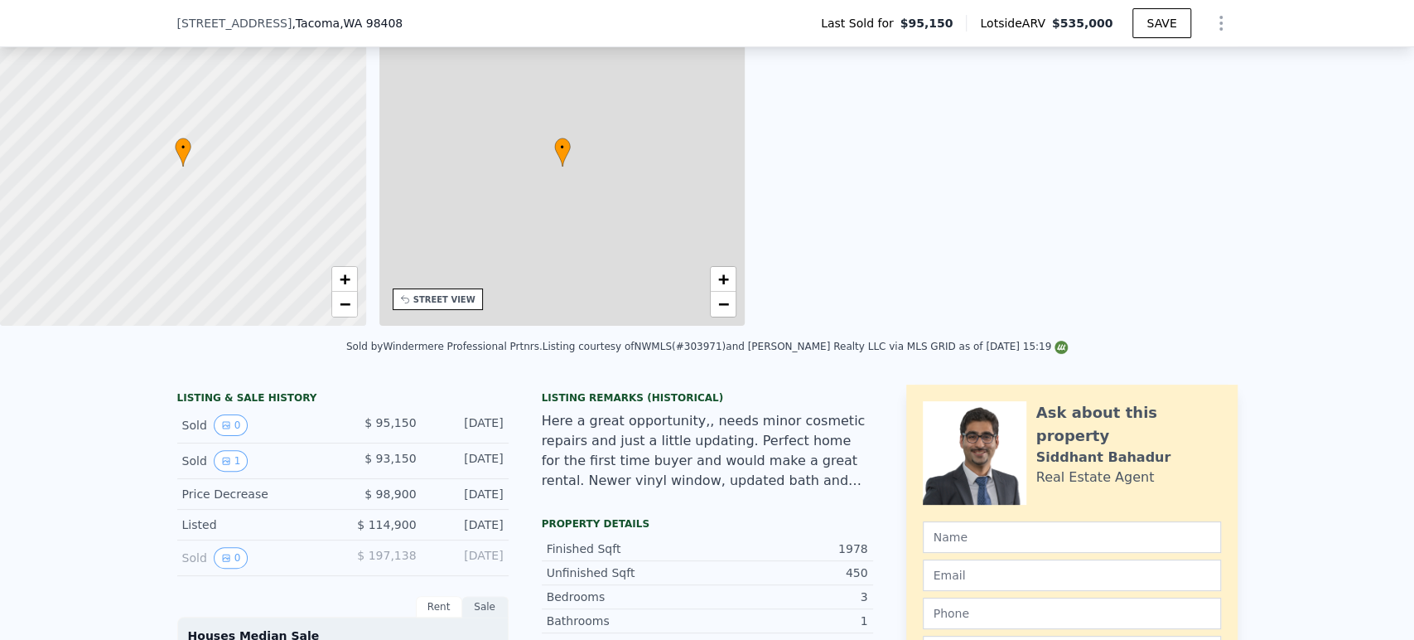
type input "$ 393,908"
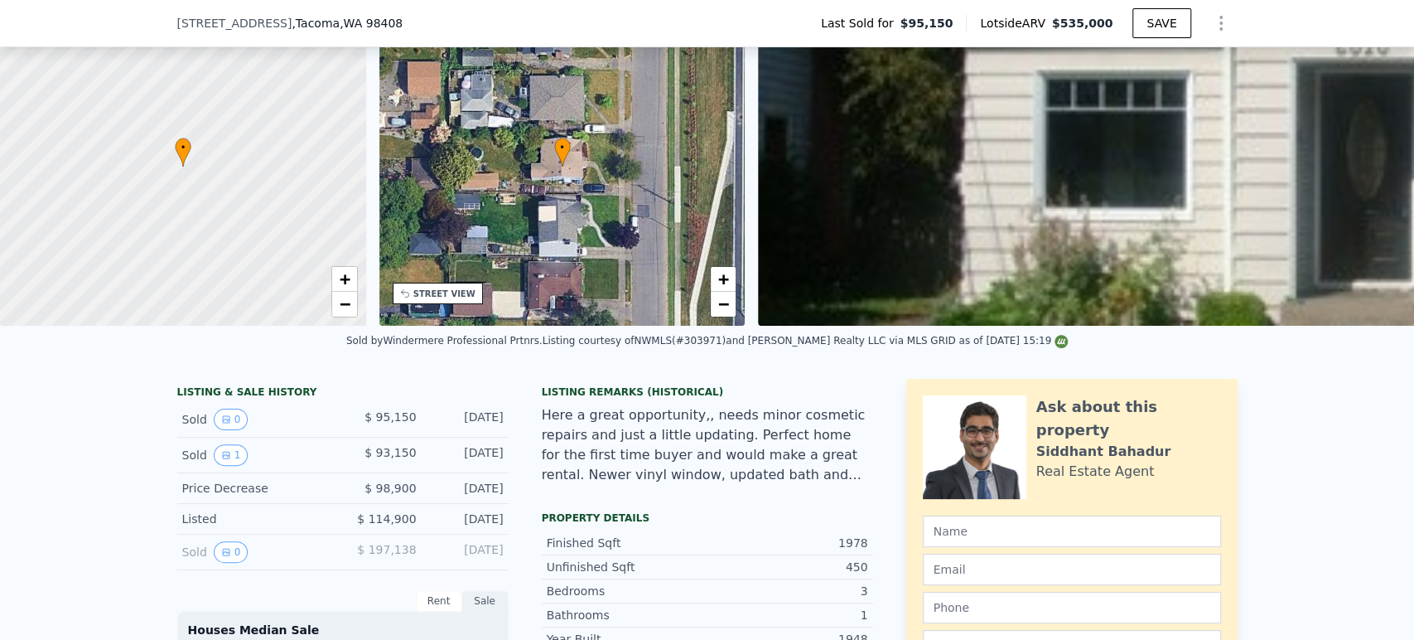
drag, startPoint x: 362, startPoint y: 434, endPoint x: 500, endPoint y: 431, distance: 138.4
click at [500, 431] on div "Sold 0 $ 95,150 [DATE]" at bounding box center [342, 420] width 331 height 36
copy div "$ 95,150 [DATE]"
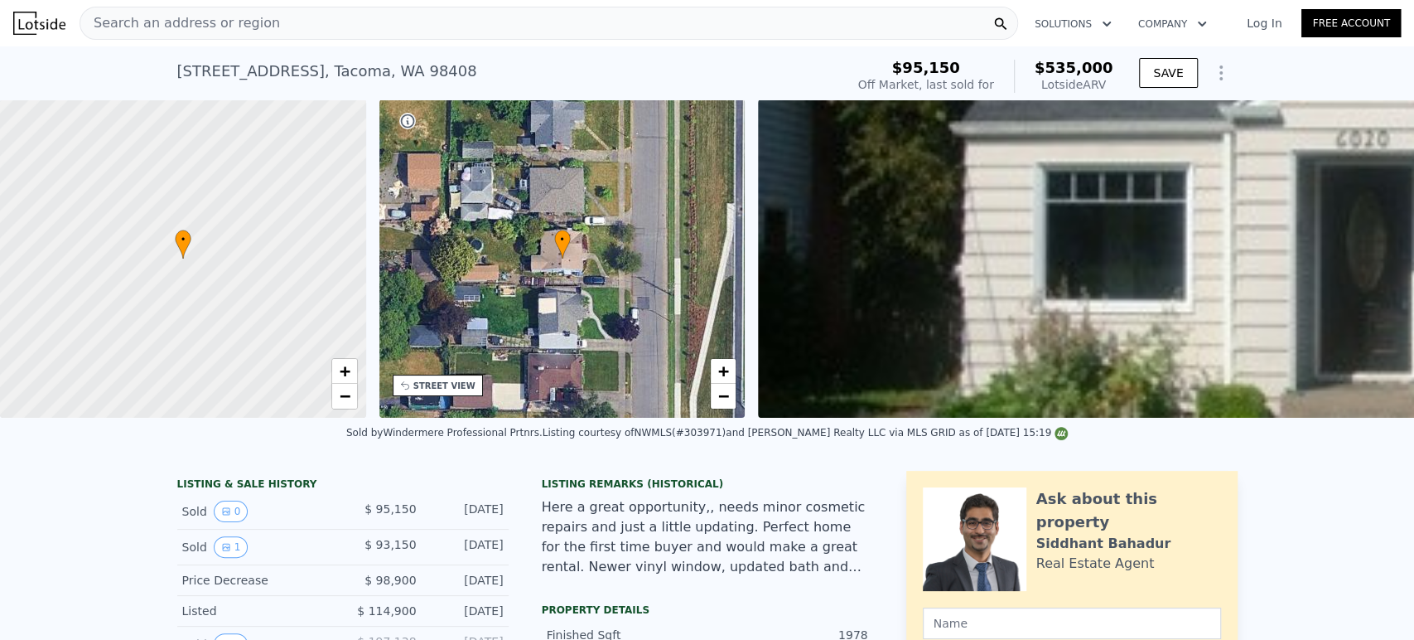
click at [304, 32] on div "Search an address or region" at bounding box center [549, 23] width 939 height 33
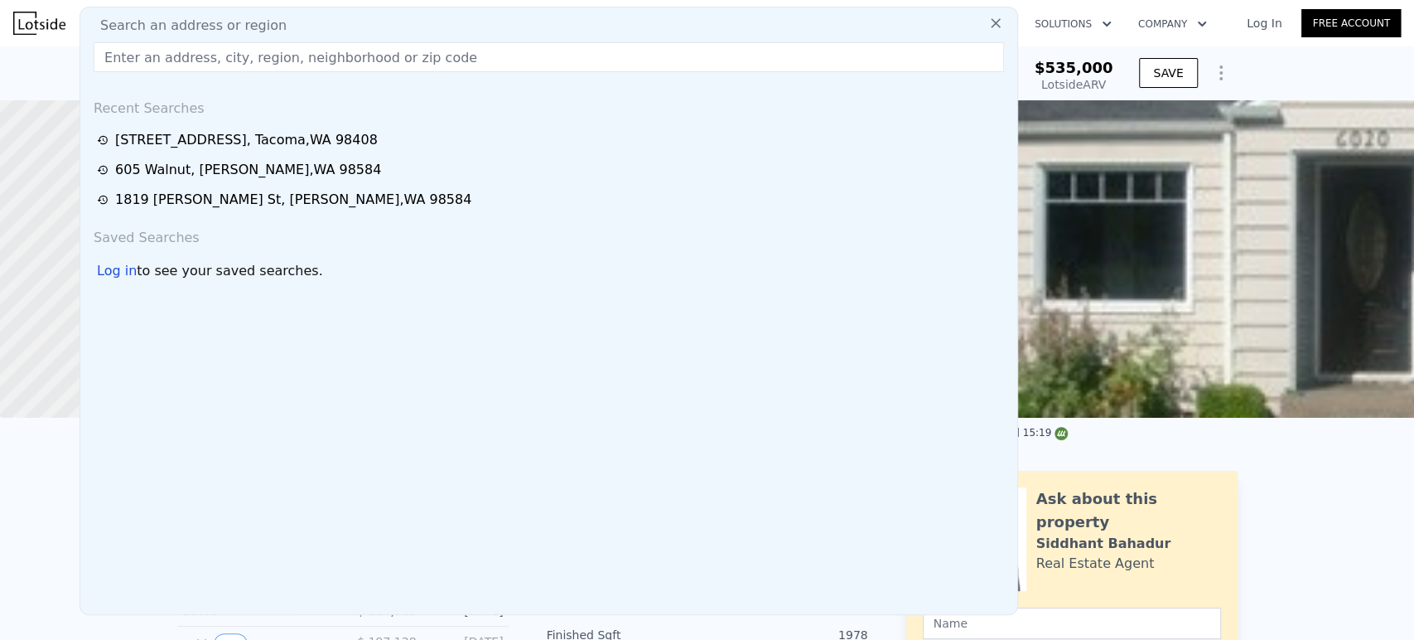
click at [52, 83] on div "[STREET_ADDRESS] Sold [DATE] for $95,150 (~ARV $535k ) $95,150 Off Market, last…" at bounding box center [707, 72] width 1414 height 53
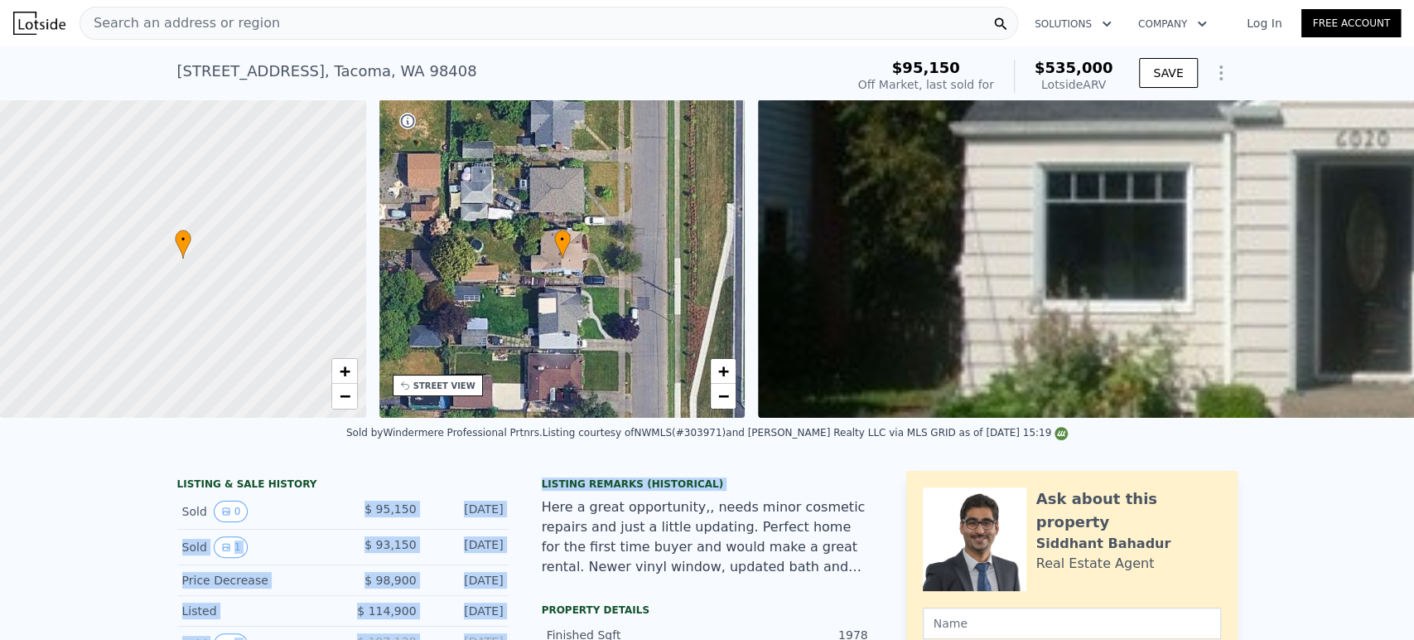
drag, startPoint x: 360, startPoint y: 519, endPoint x: 529, endPoint y: 519, distance: 169.0
click at [491, 522] on div "[DATE]" at bounding box center [467, 511] width 74 height 22
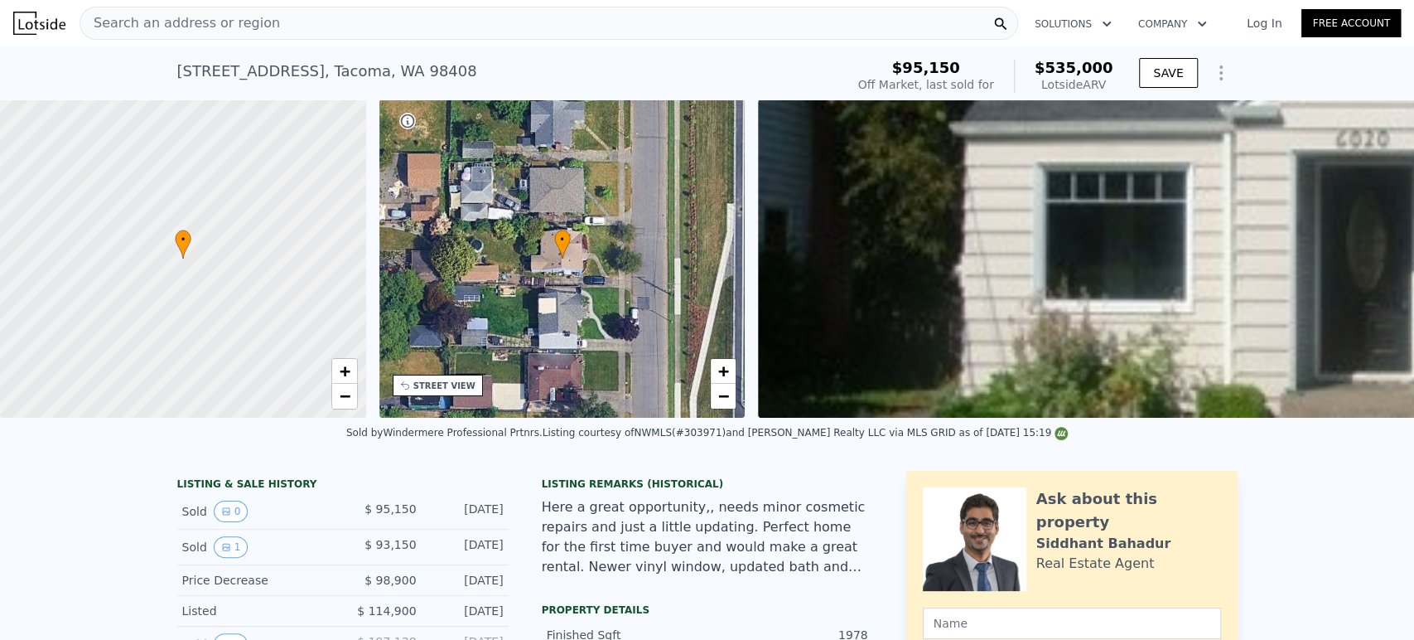
drag, startPoint x: 499, startPoint y: 525, endPoint x: 364, endPoint y: 513, distance: 135.6
click at [364, 513] on div "Sold 0 $ 95,150 [DATE]" at bounding box center [342, 512] width 331 height 36
copy div "$ 95,150 [DATE]"
